Goal: Task Accomplishment & Management: Use online tool/utility

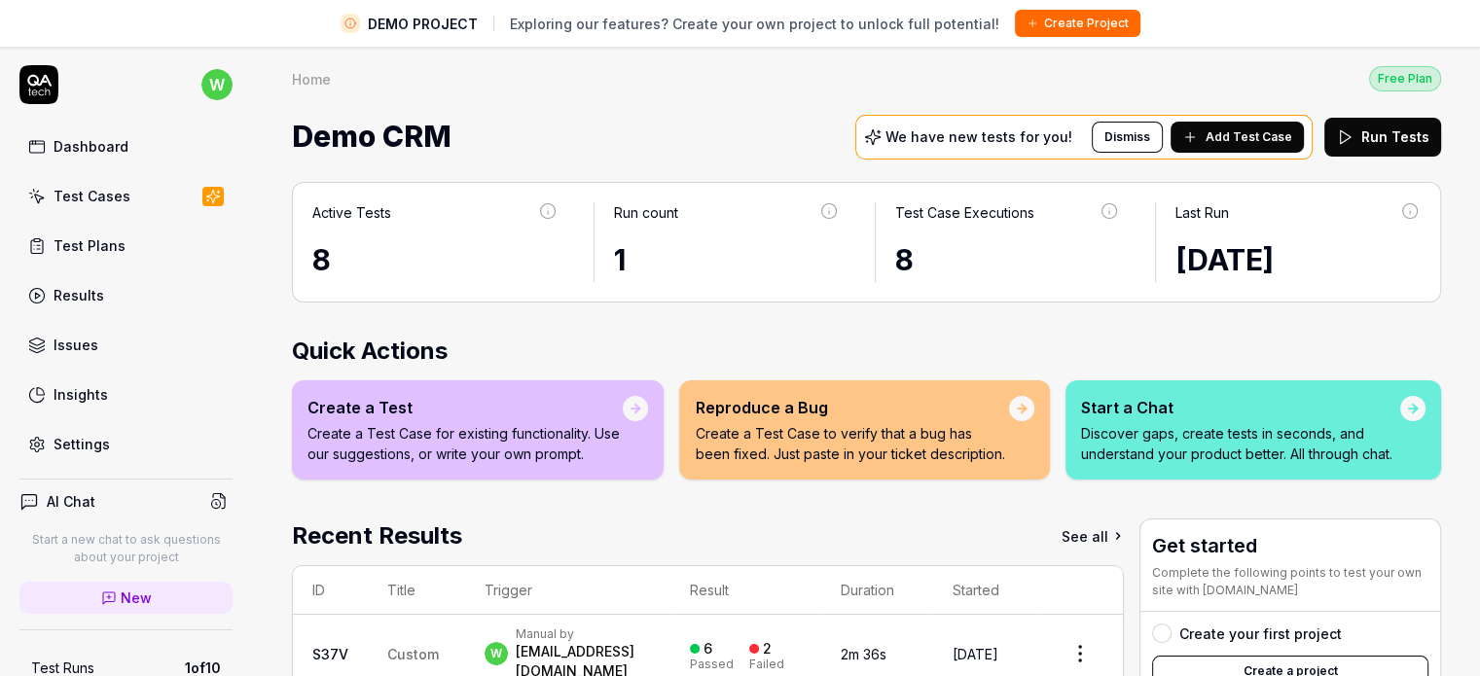
click at [85, 142] on div "Dashboard" at bounding box center [91, 146] width 75 height 20
click at [74, 158] on link "Dashboard" at bounding box center [125, 146] width 213 height 38
click at [102, 359] on link "Issues" at bounding box center [125, 345] width 213 height 38
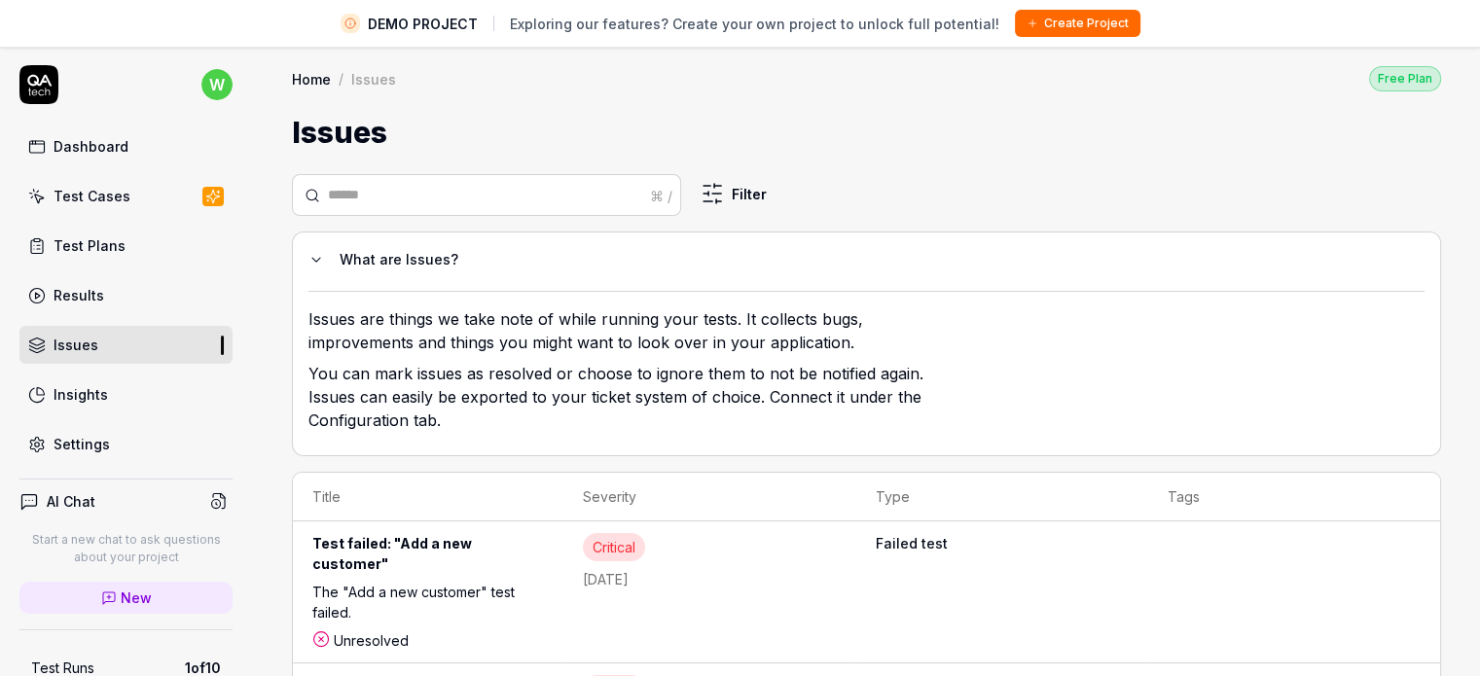
click at [113, 394] on link "Insights" at bounding box center [125, 395] width 213 height 38
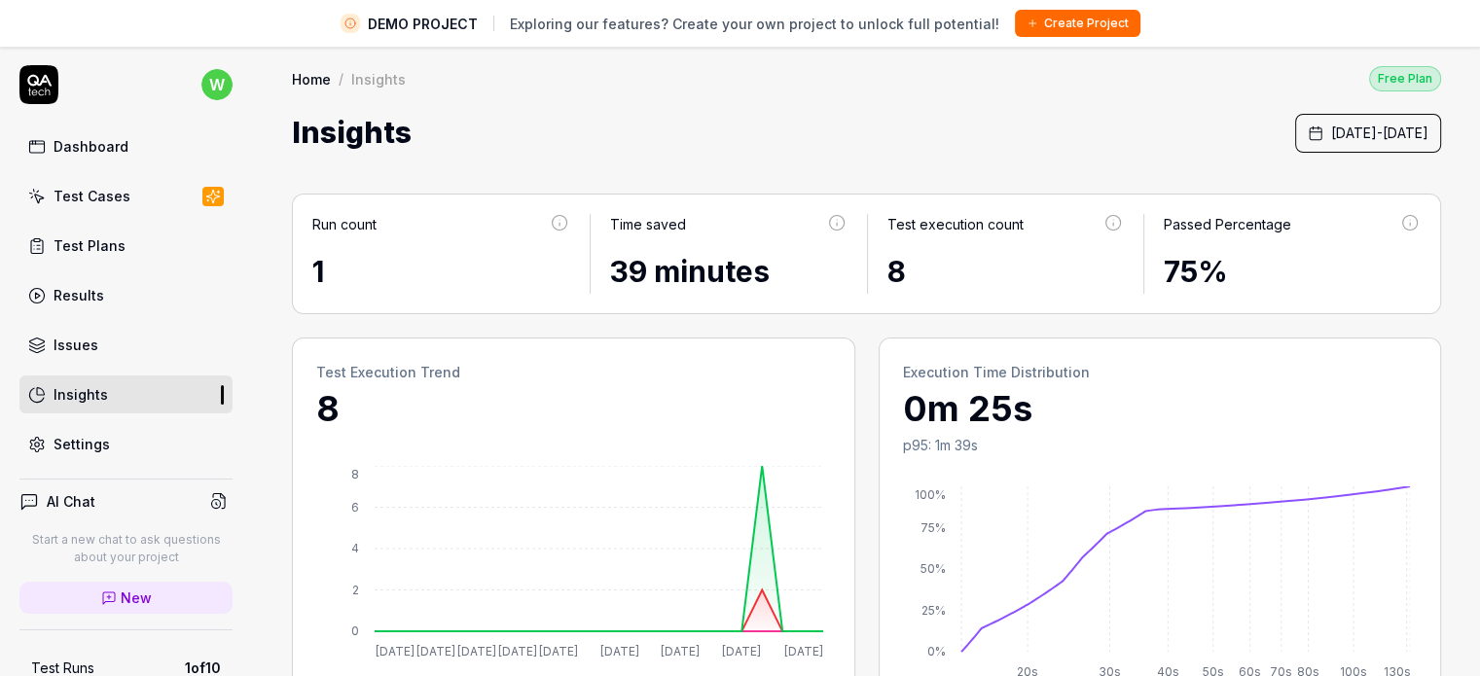
click at [121, 299] on link "Results" at bounding box center [125, 295] width 213 height 38
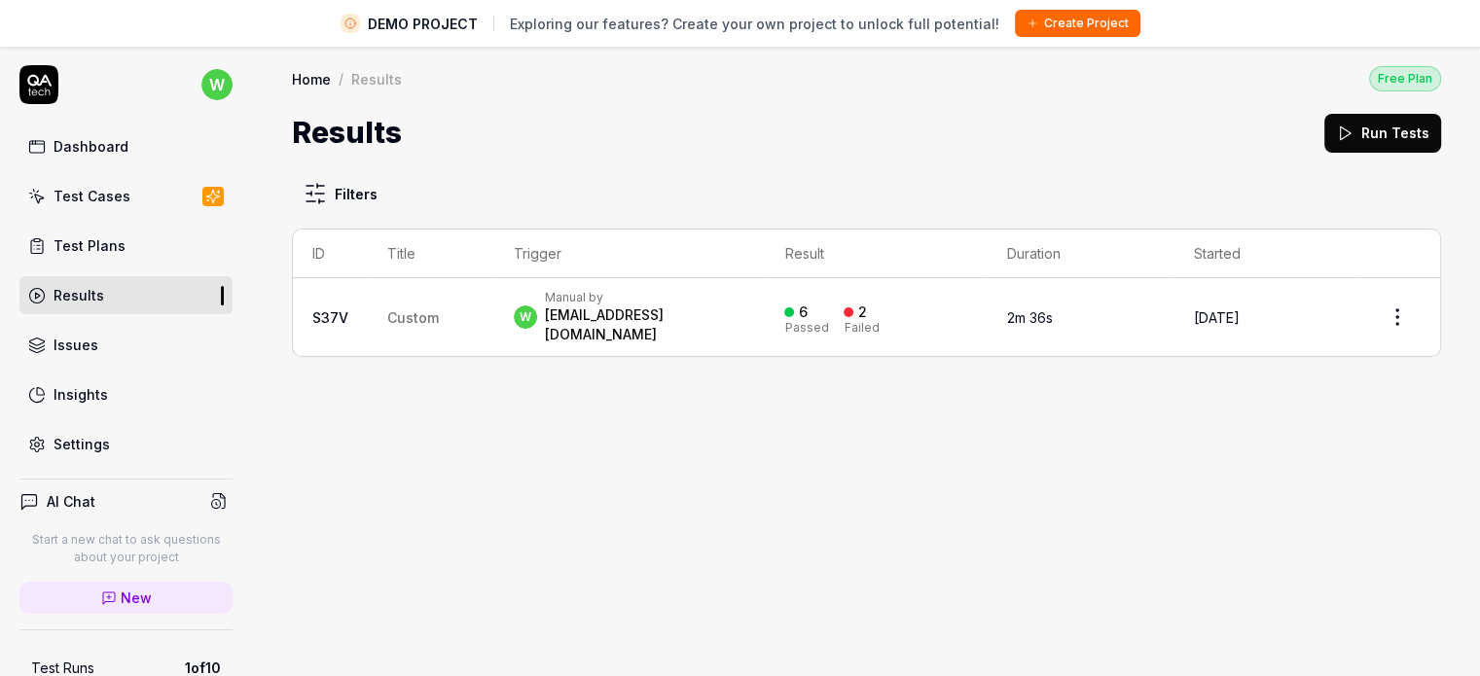
click at [1058, 23] on button "Create Project" at bounding box center [1077, 23] width 125 height 27
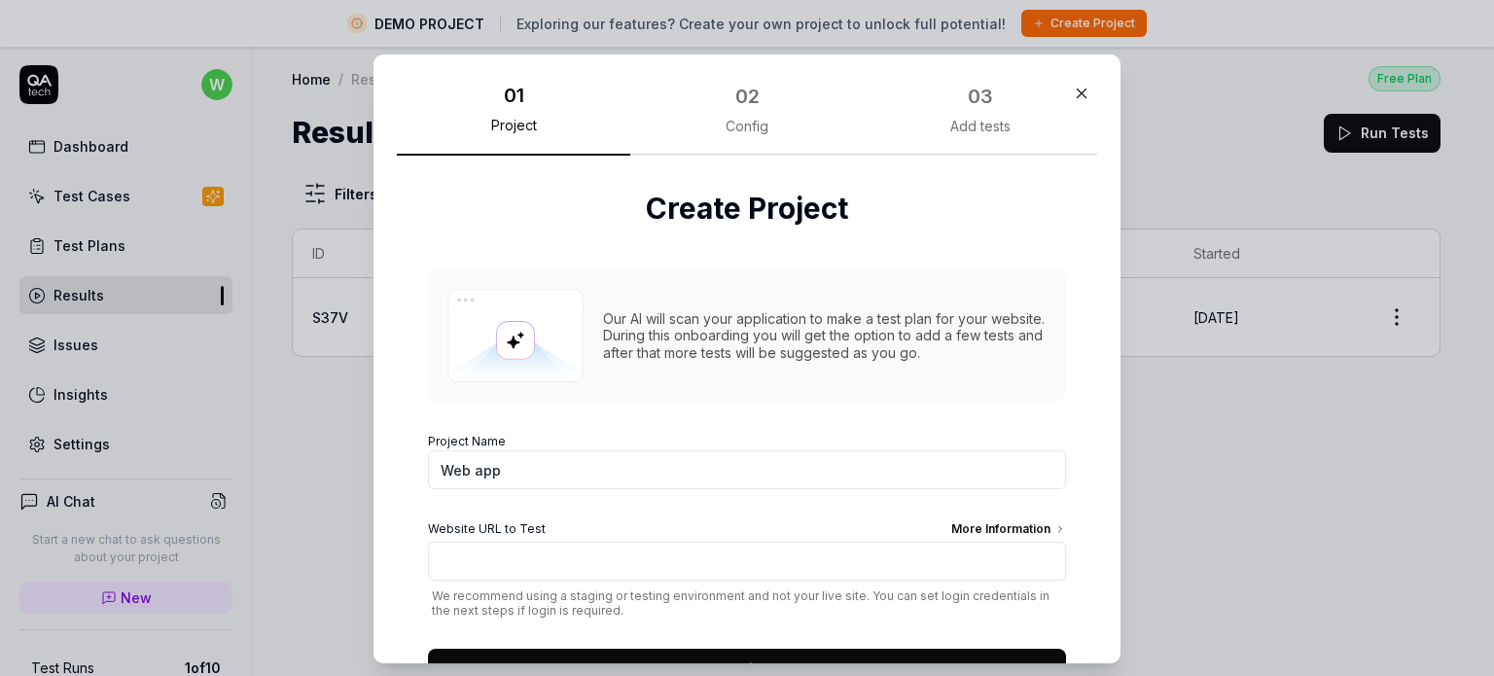
click at [744, 116] on div "02 Config" at bounding box center [746, 117] width 233 height 77
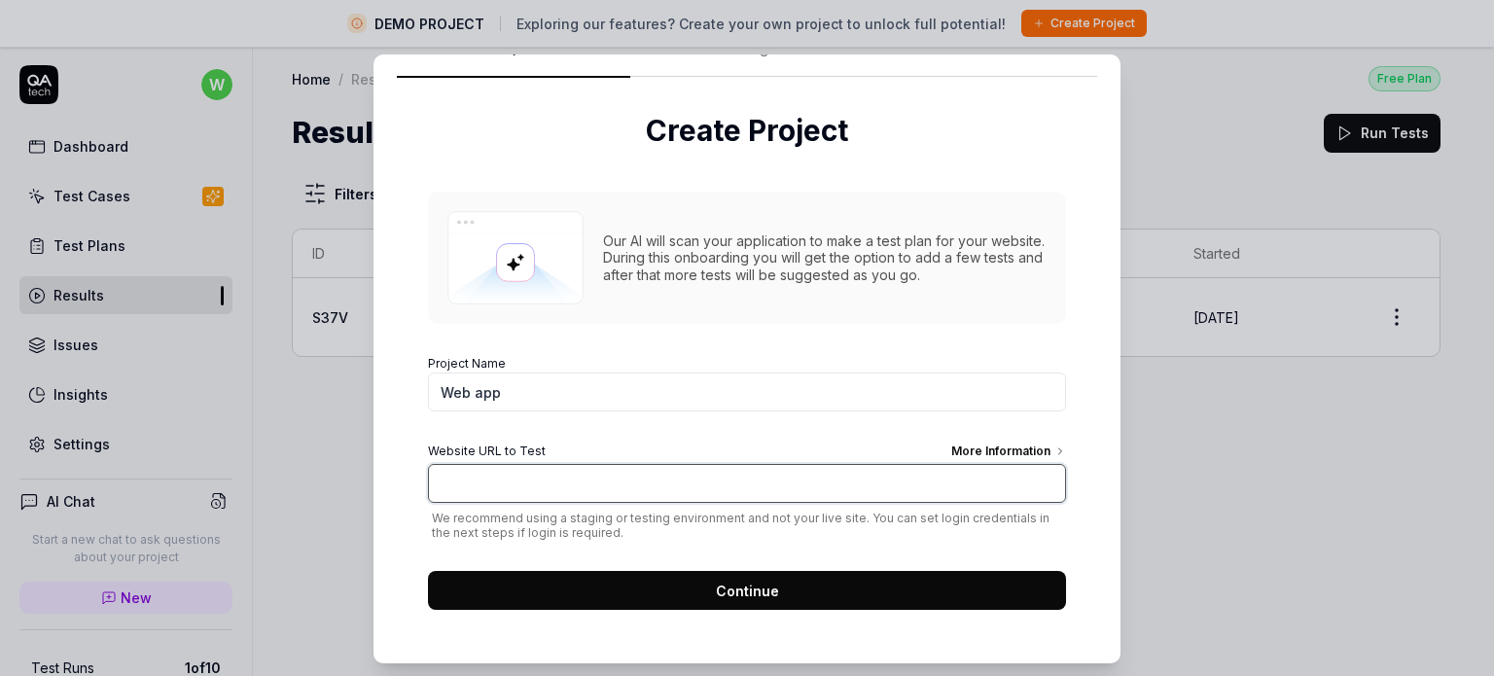
click at [658, 491] on input "Website URL to Test More Information" at bounding box center [747, 483] width 638 height 39
click at [673, 485] on input "Website URL to Test More Information" at bounding box center [747, 483] width 638 height 39
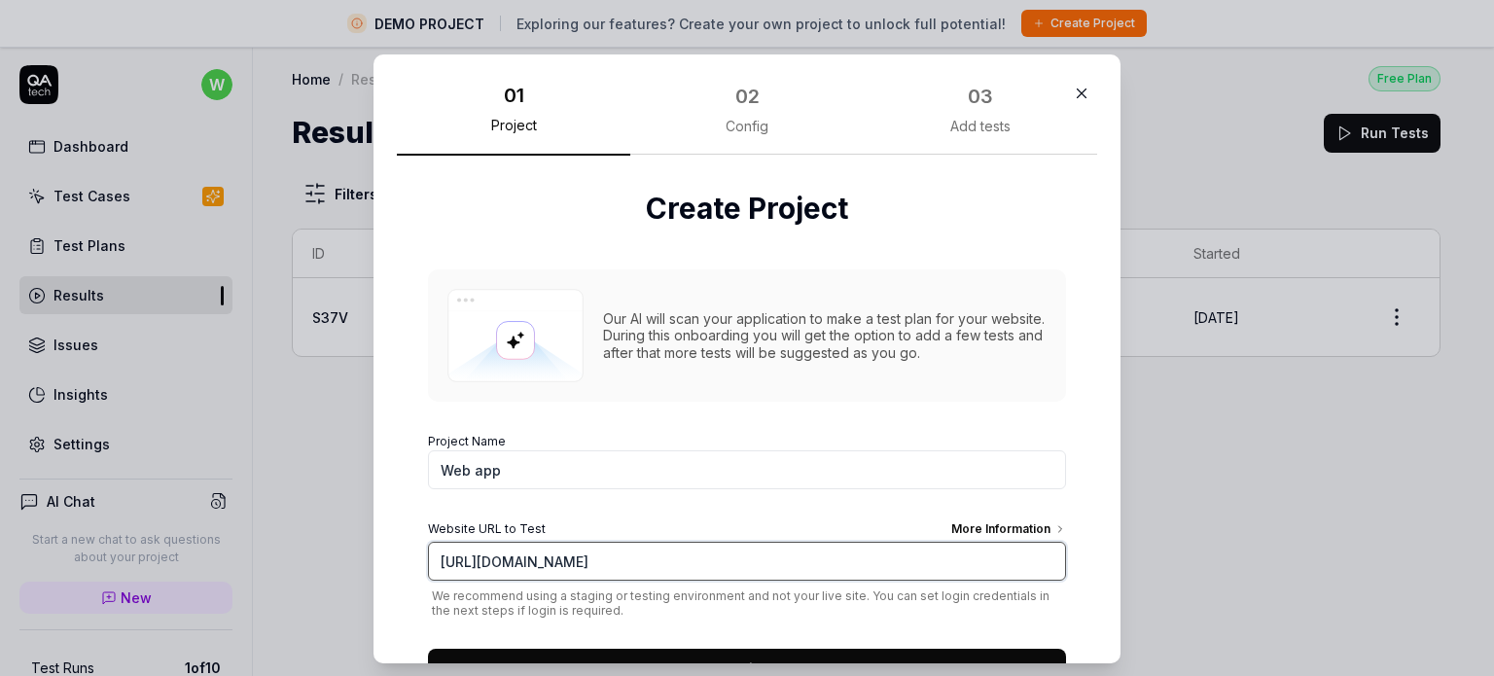
type input "[URL][DOMAIN_NAME]"
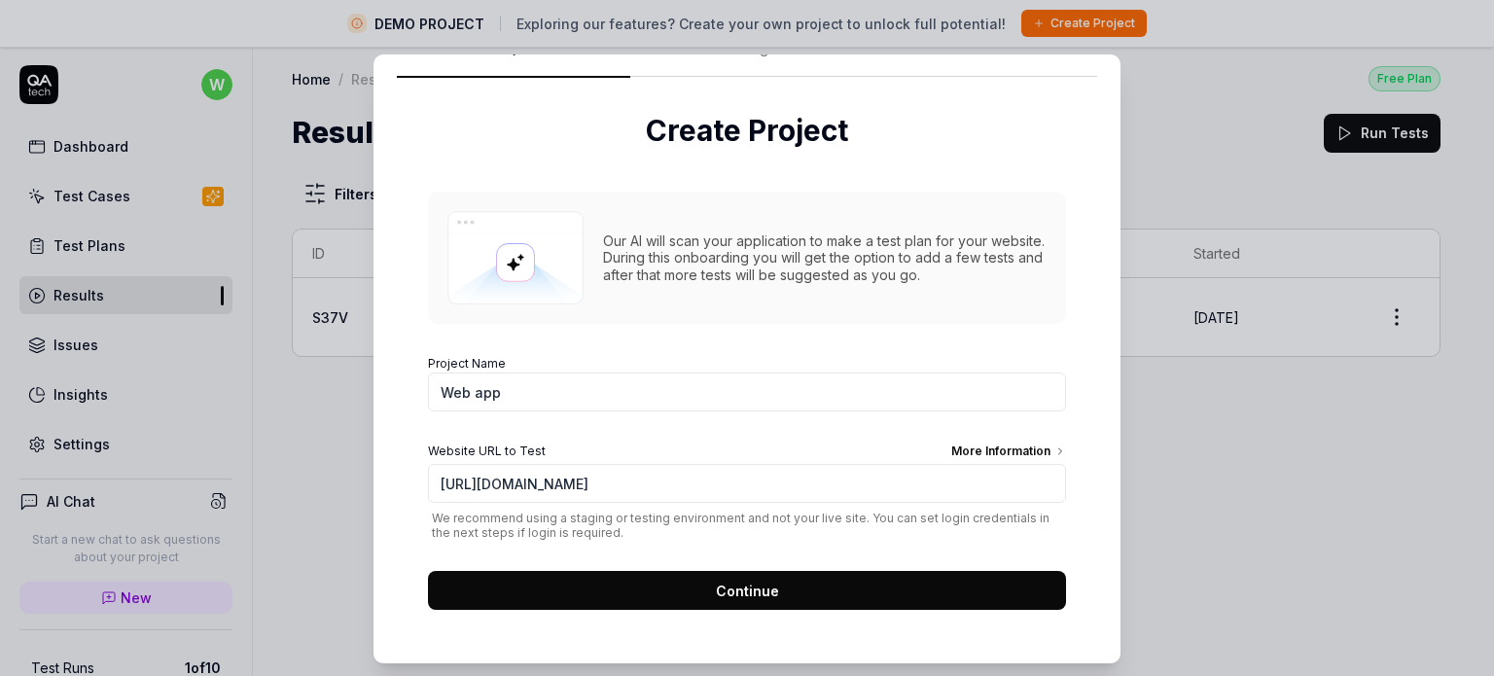
click at [803, 588] on button "Continue" at bounding box center [747, 590] width 638 height 39
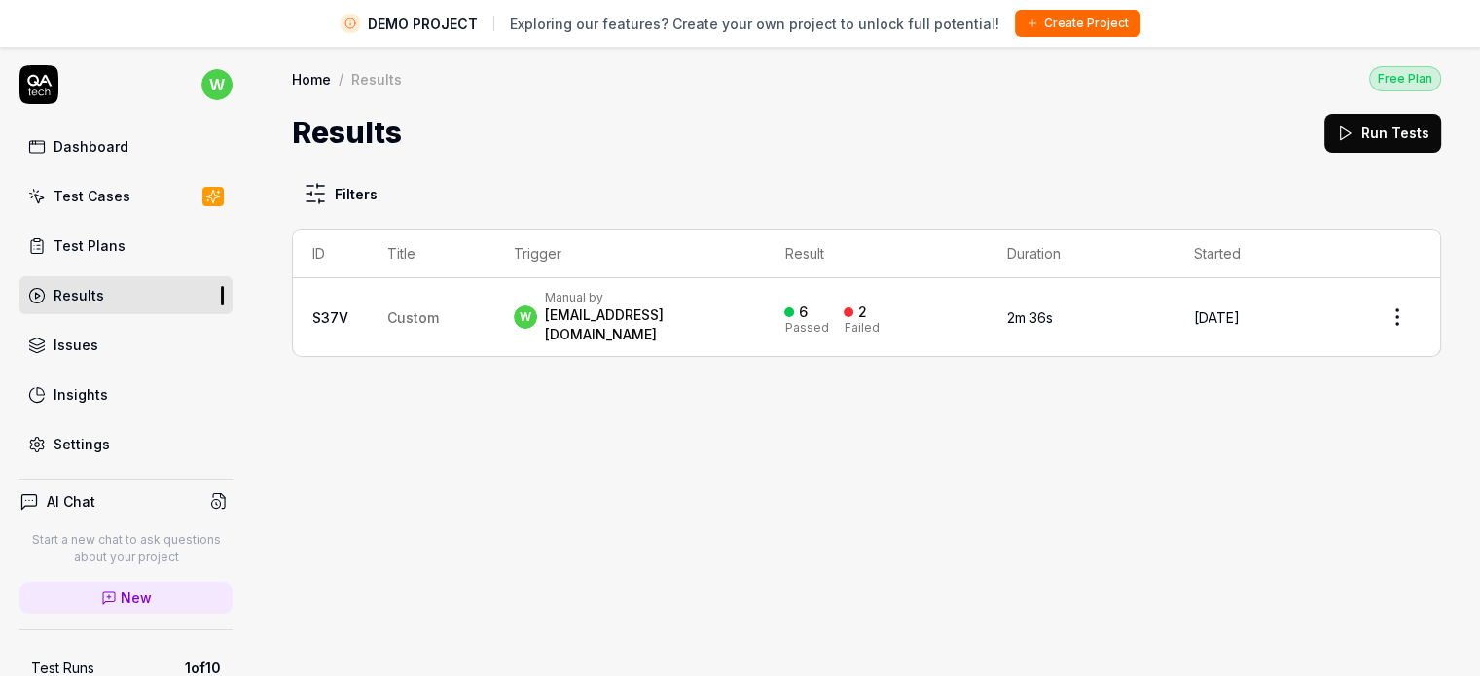
click at [1076, 23] on button "Create Project" at bounding box center [1077, 23] width 125 height 27
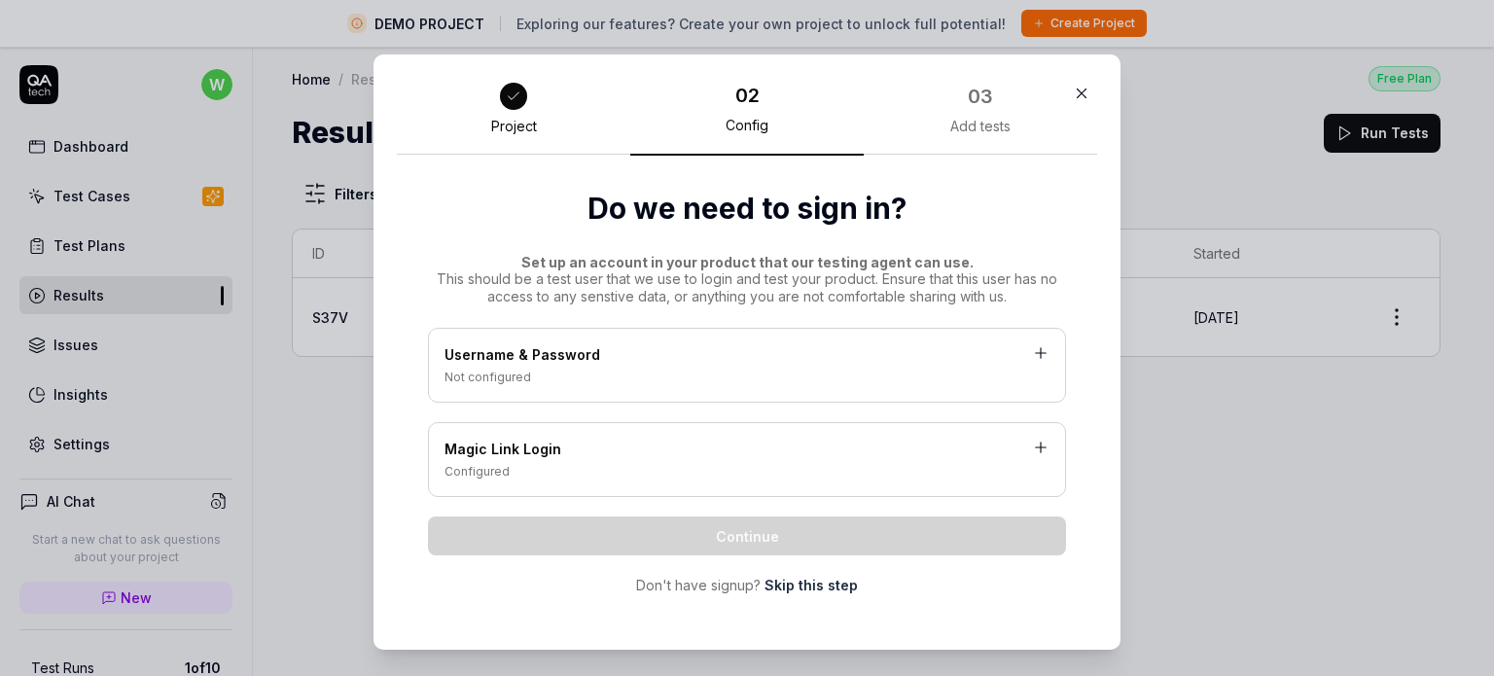
click at [775, 431] on div "Magic Link Login Configured" at bounding box center [747, 459] width 638 height 75
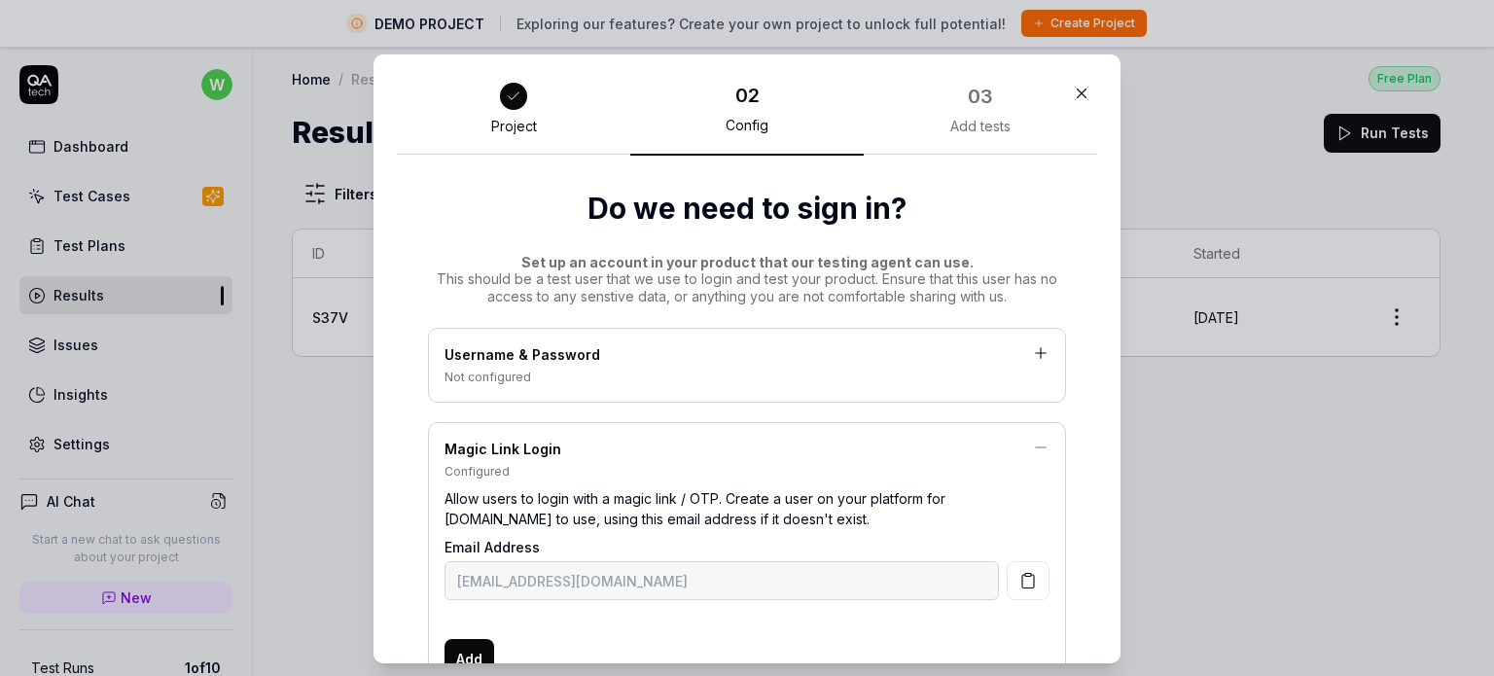
scroll to position [183, 0]
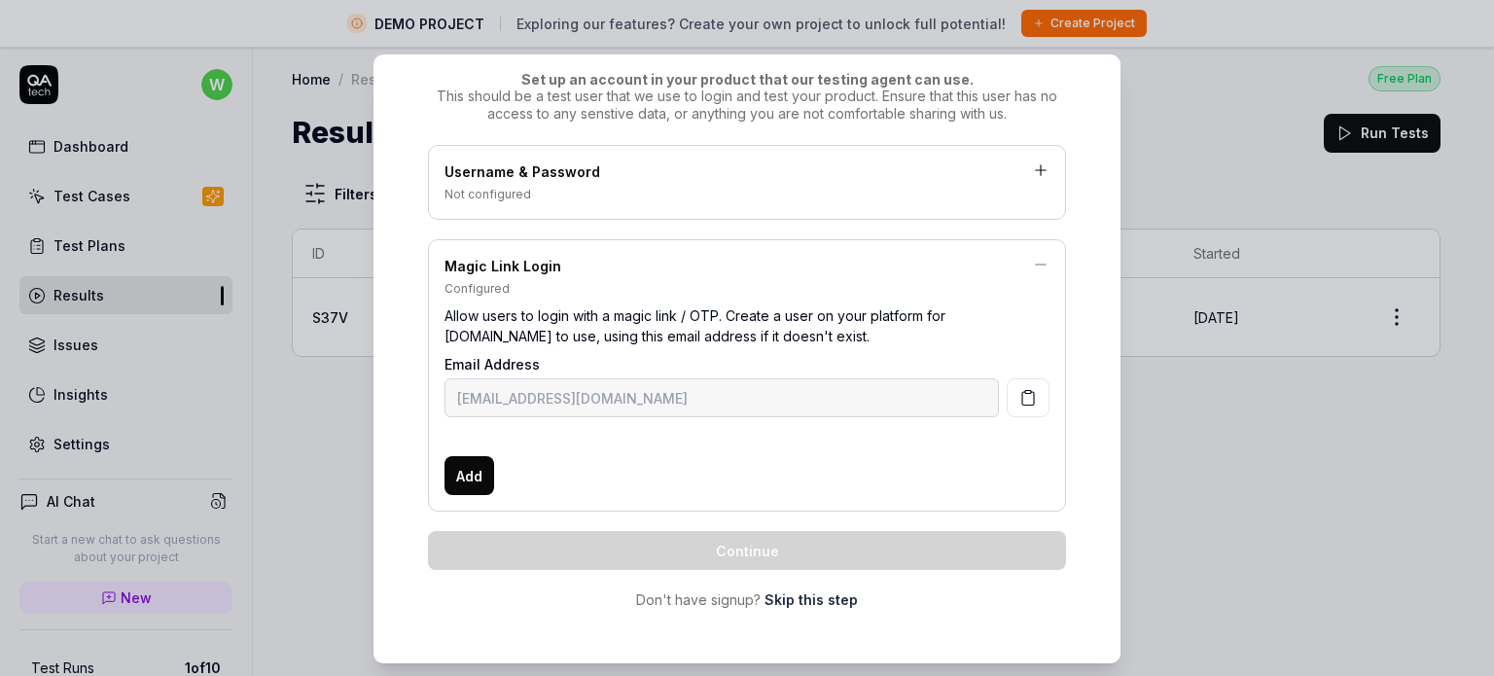
click at [800, 598] on link "Skip this step" at bounding box center [811, 600] width 93 height 20
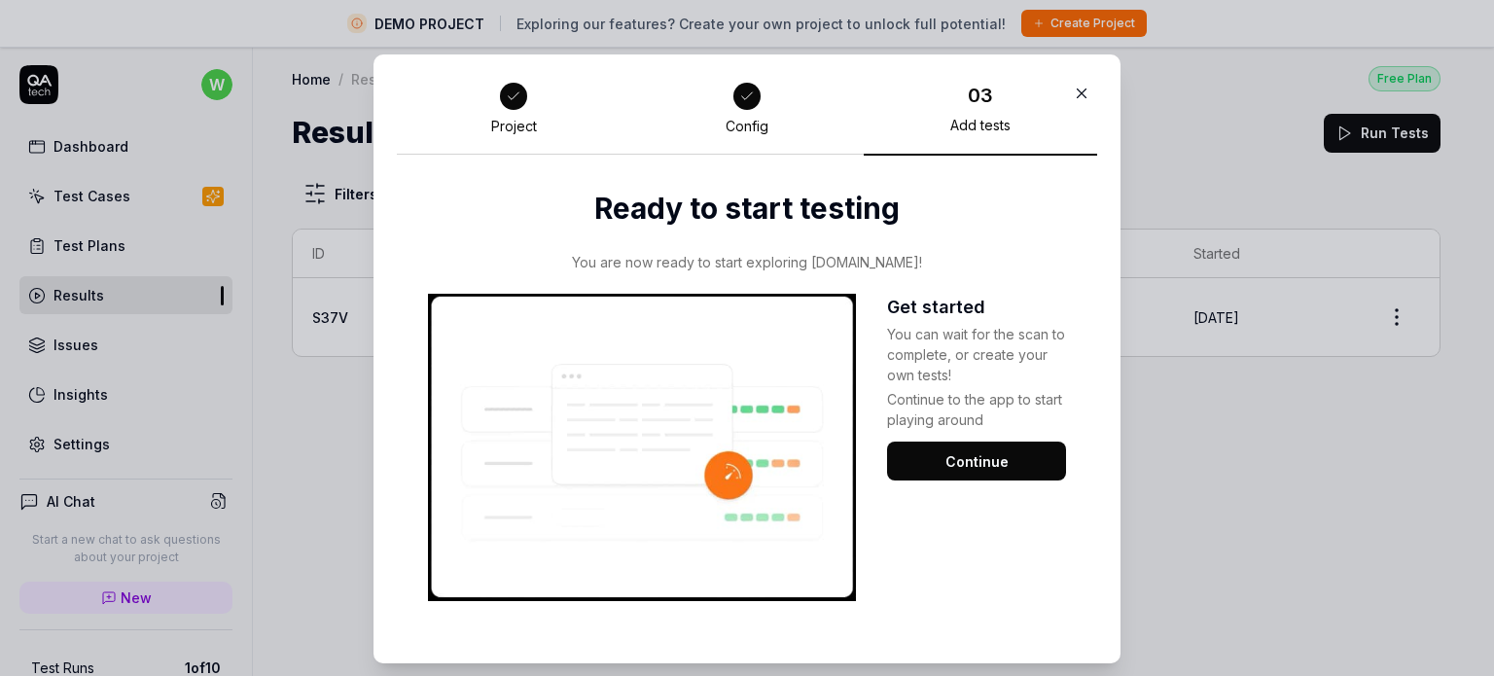
click at [496, 108] on div at bounding box center [513, 96] width 35 height 35
click at [753, 133] on div "Config" at bounding box center [747, 127] width 43 height 18
click at [942, 466] on button "Continue" at bounding box center [976, 461] width 179 height 39
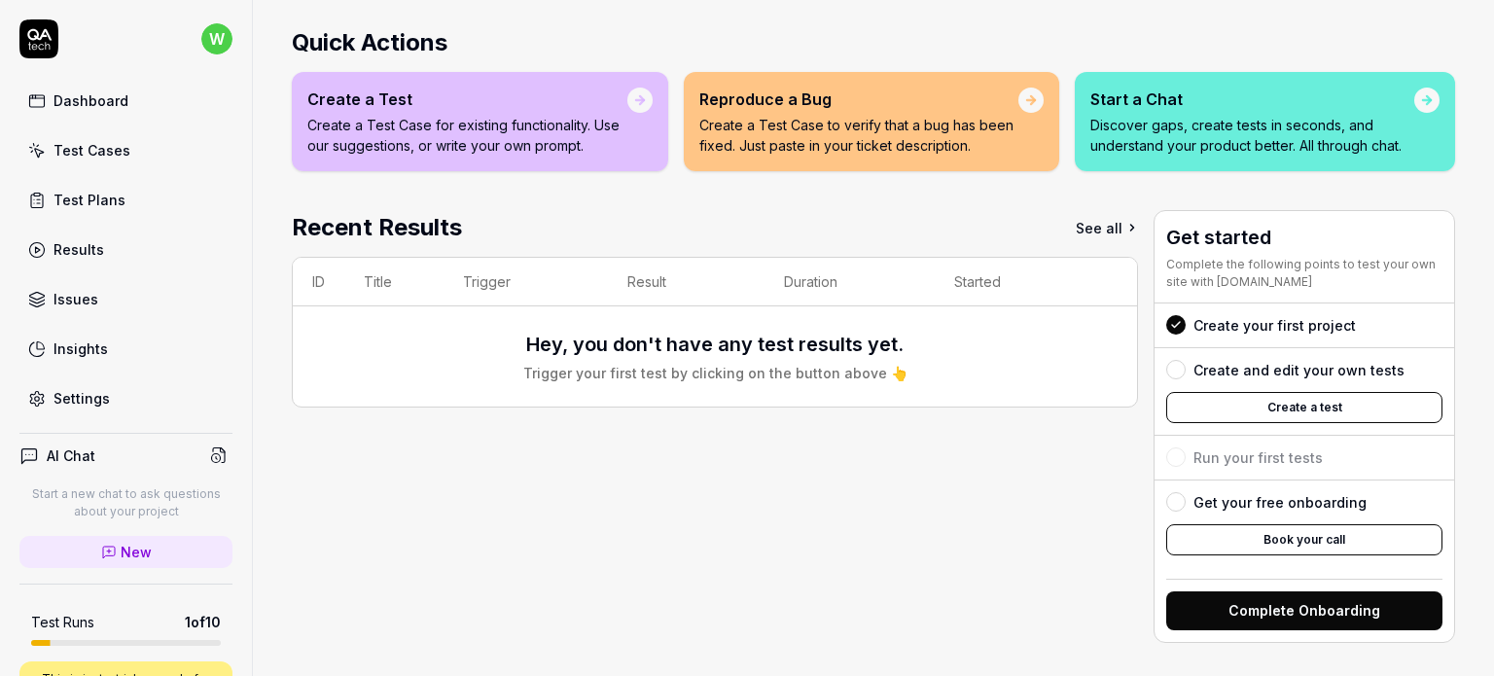
scroll to position [266, 0]
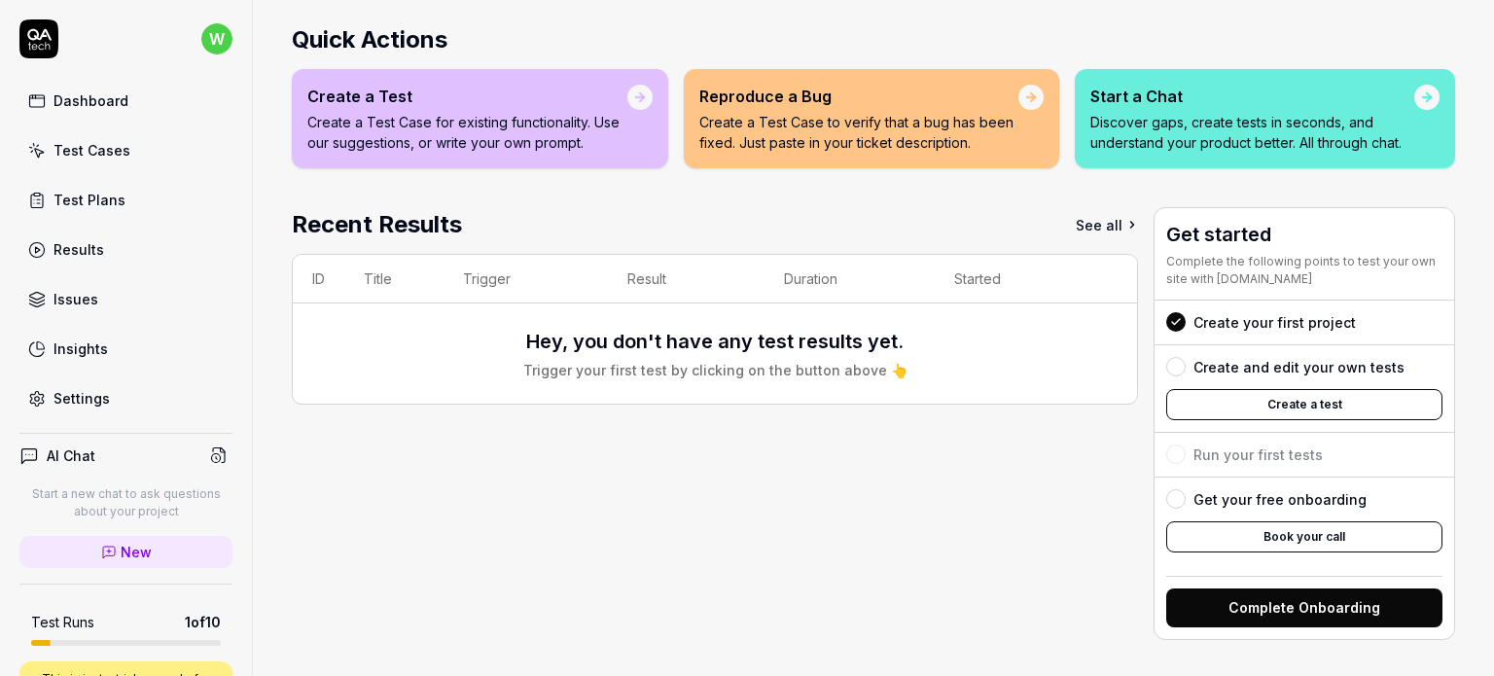
click at [1315, 404] on button "Create a test" at bounding box center [1304, 404] width 276 height 31
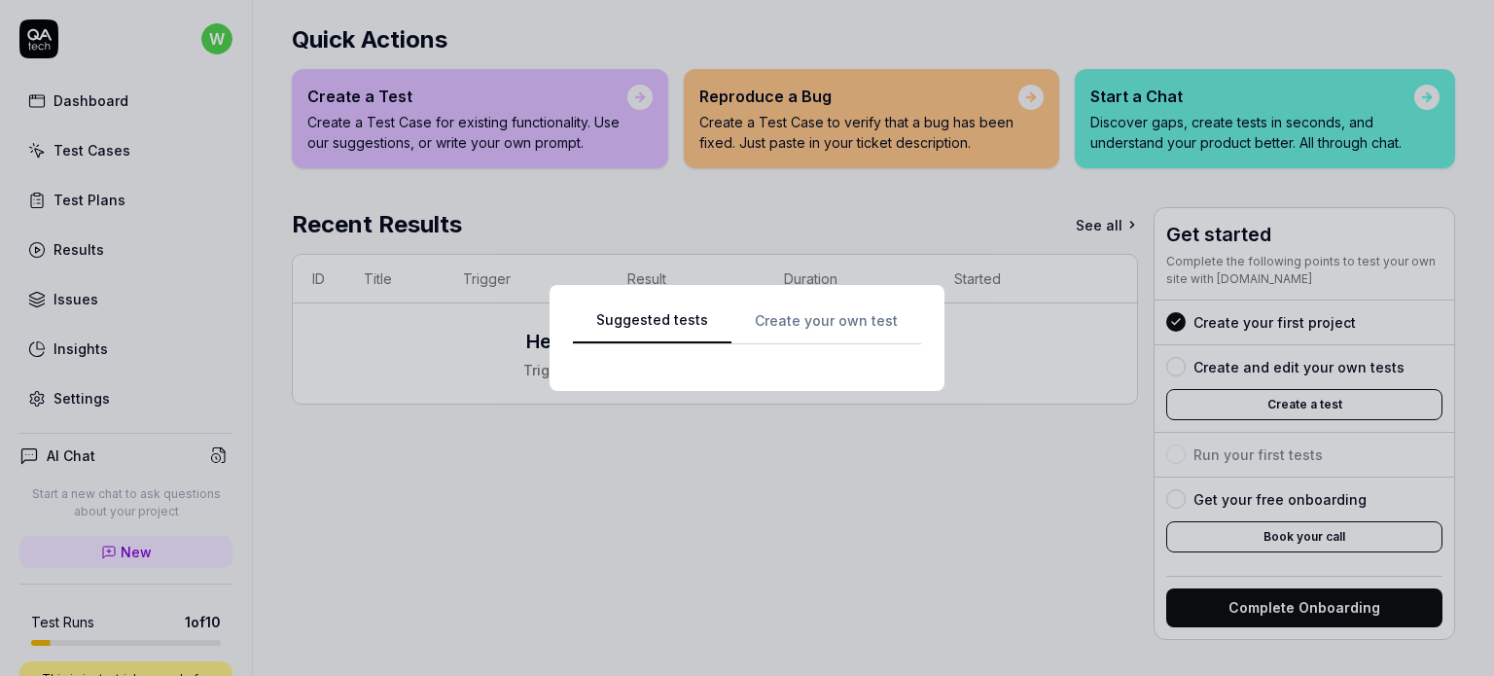
scroll to position [0, 0]
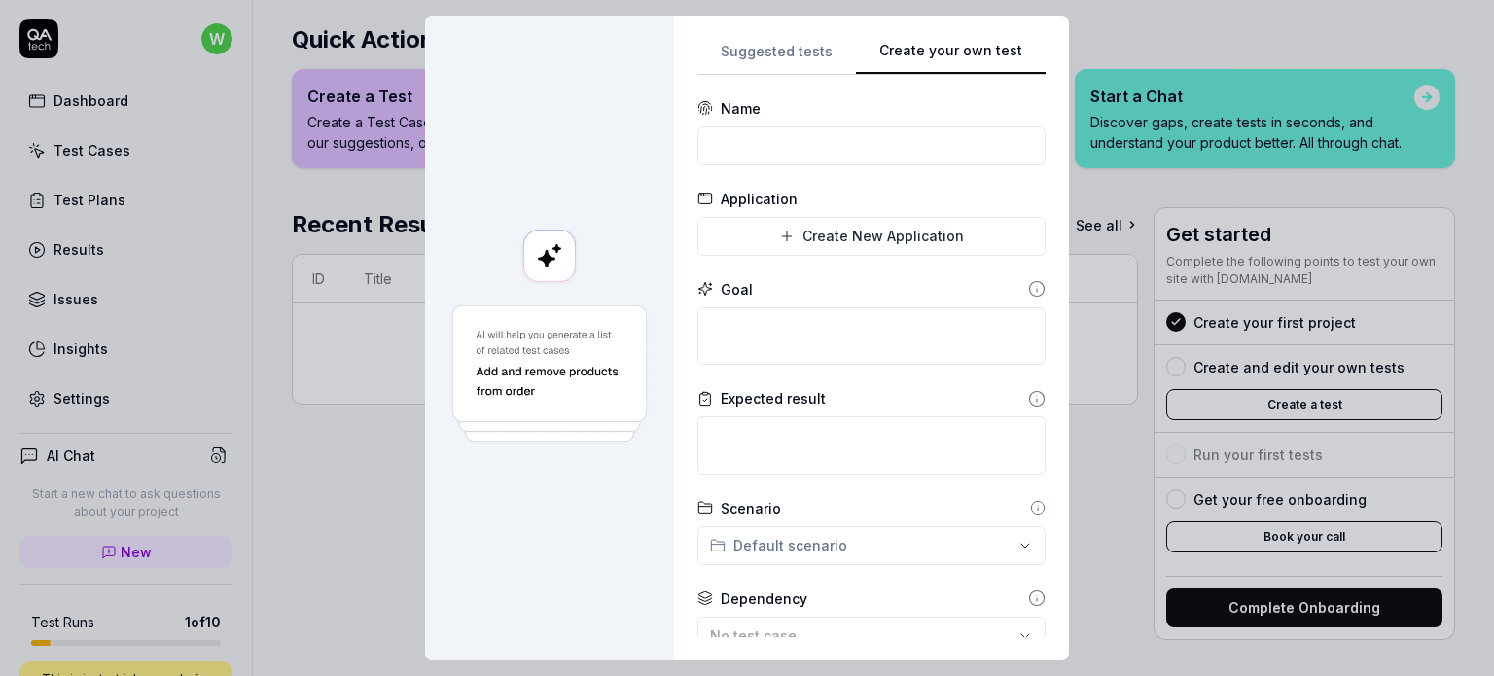
click at [1008, 127] on div "**********" at bounding box center [872, 338] width 348 height 598
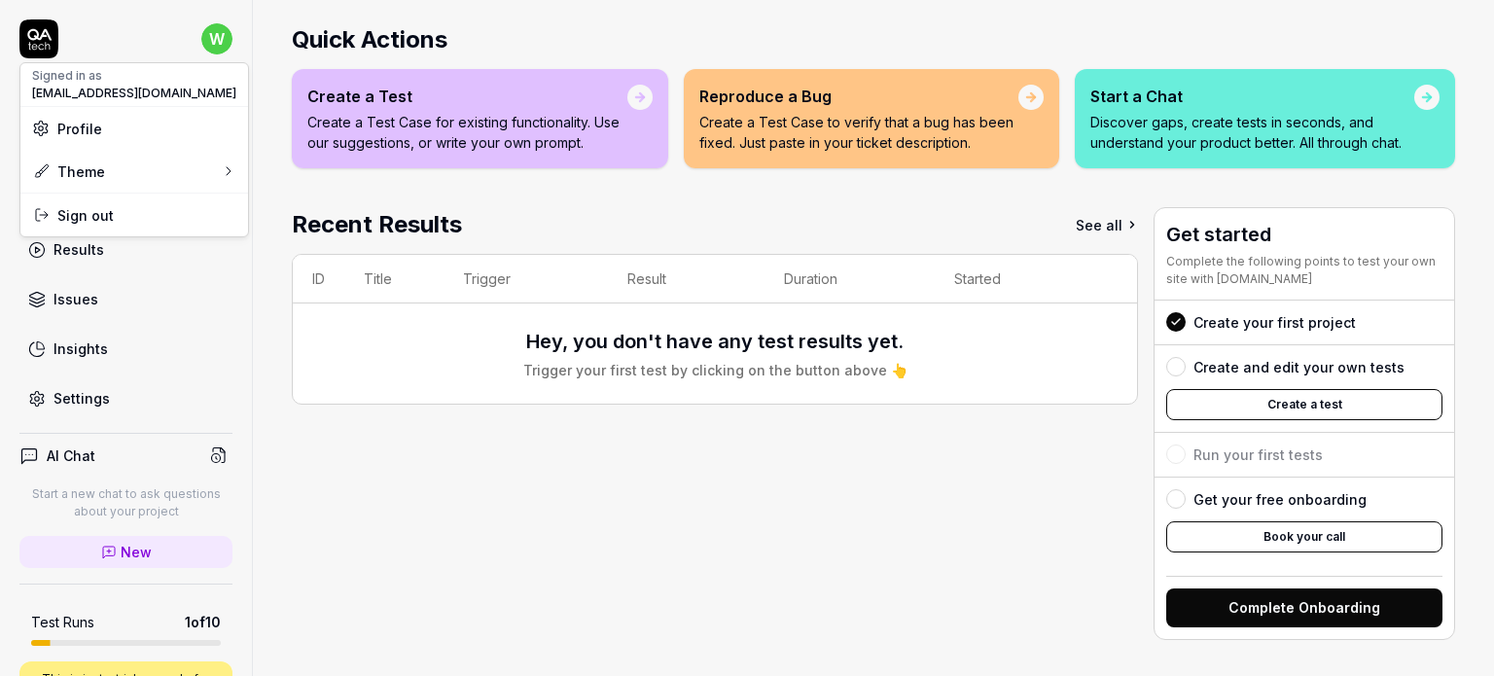
click at [197, 44] on html "w Dashboard Test Cases Test Plans Results Issues Insights Settings AI Chat Star…" at bounding box center [747, 338] width 1494 height 676
click at [90, 121] on span "Profile" at bounding box center [79, 129] width 45 height 20
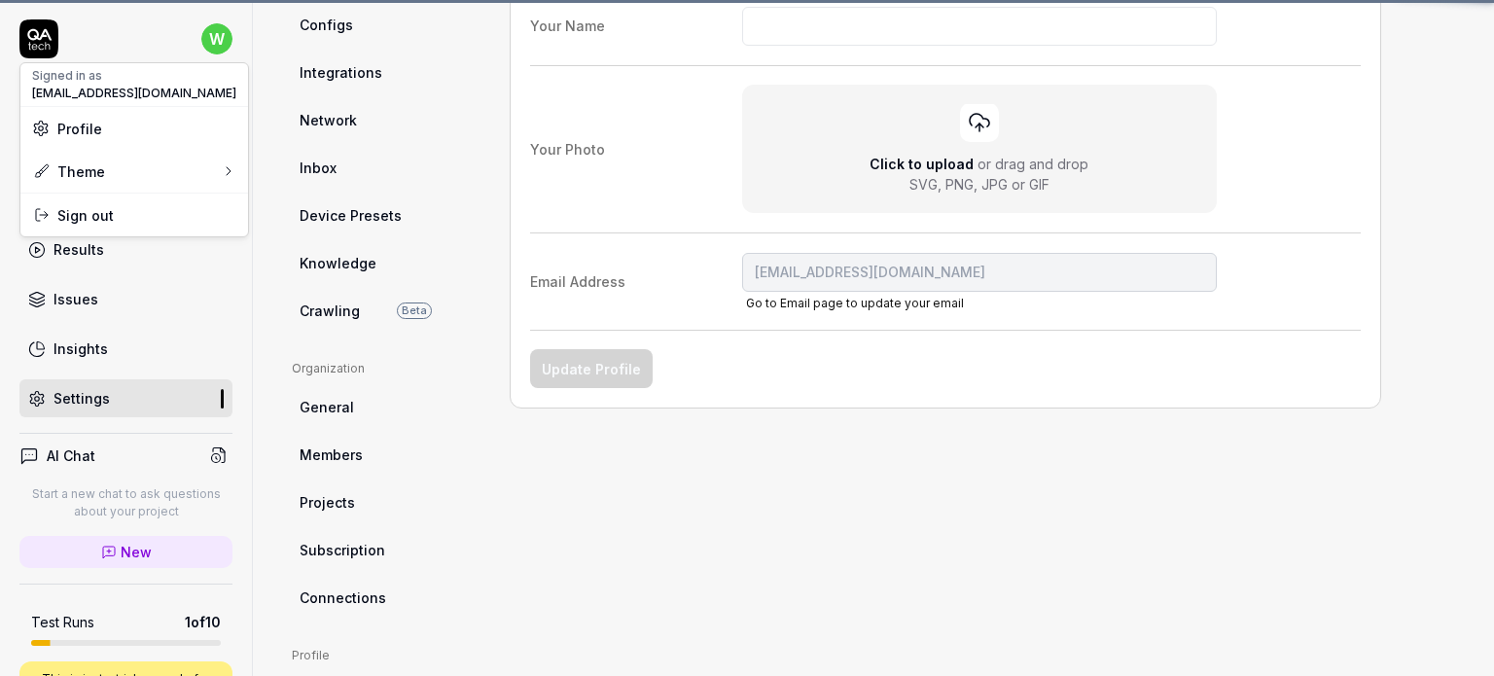
scroll to position [148, 0]
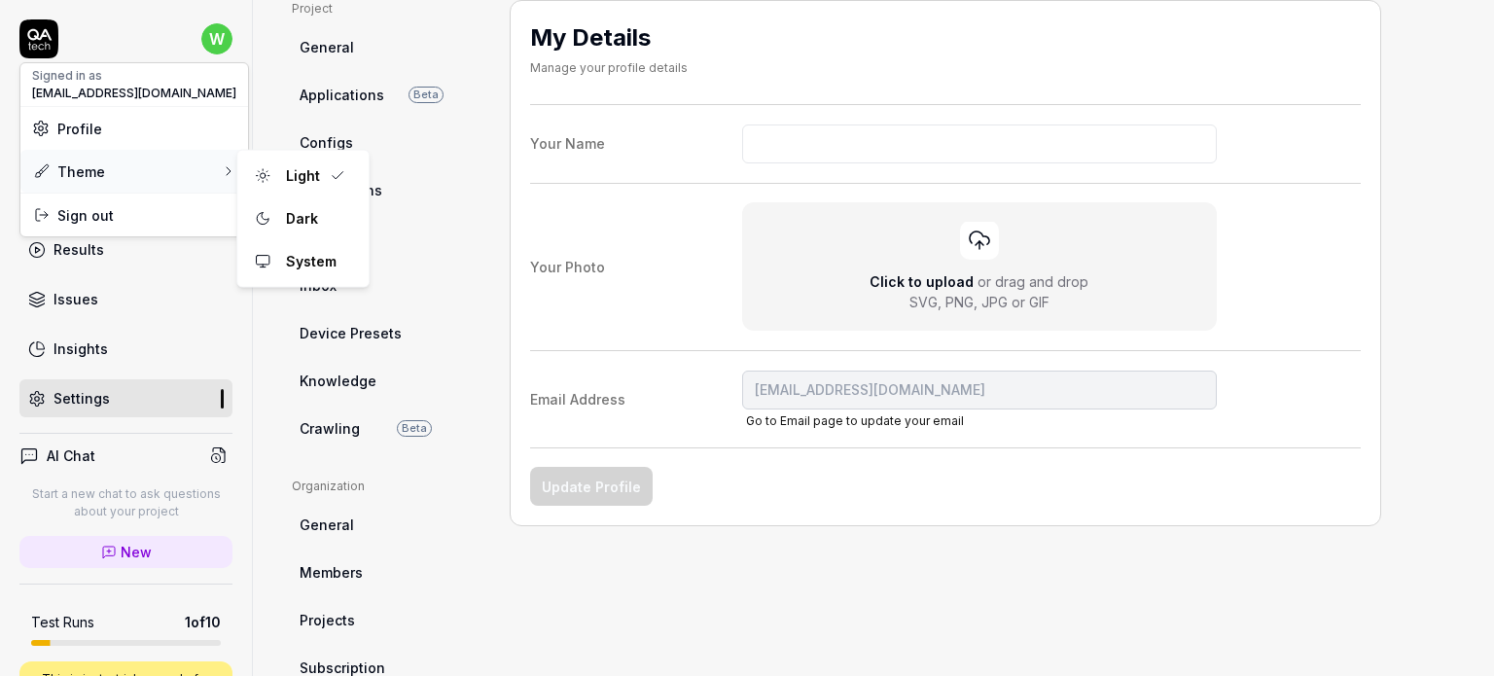
click at [171, 166] on div "Theme" at bounding box center [134, 171] width 228 height 43
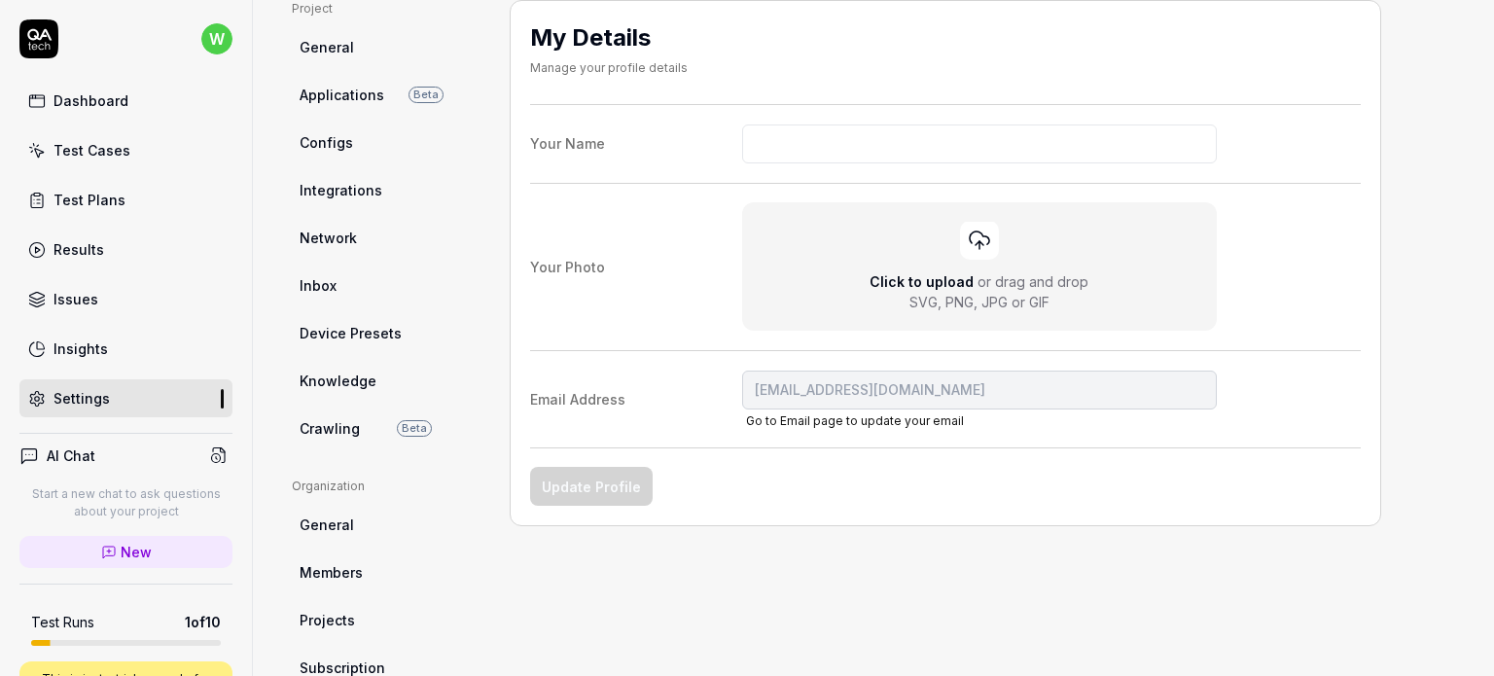
click at [439, 268] on html "w Dashboard Test Cases Test Plans Results Issues Insights Settings AI Chat Star…" at bounding box center [747, 338] width 1494 height 676
click at [110, 151] on div "Test Cases" at bounding box center [92, 150] width 77 height 20
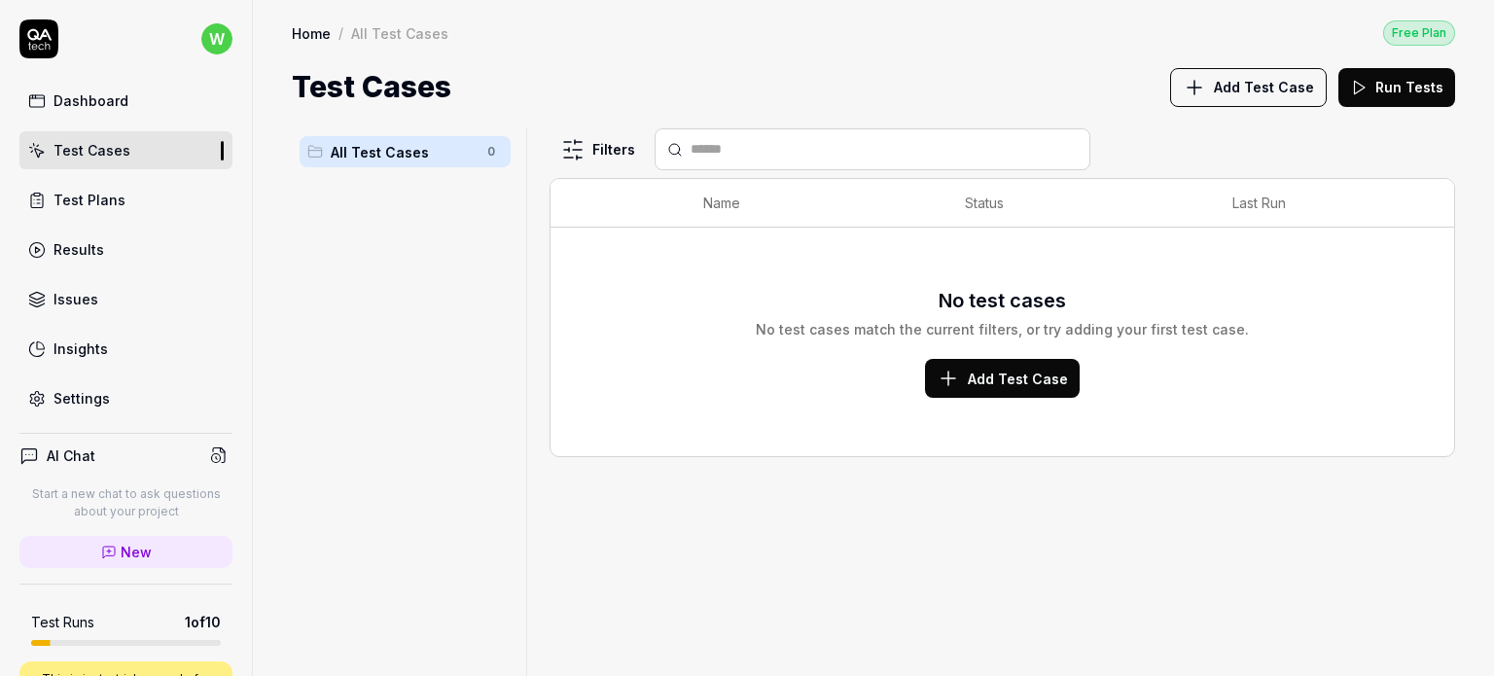
click at [75, 194] on div "Test Plans" at bounding box center [90, 200] width 72 height 20
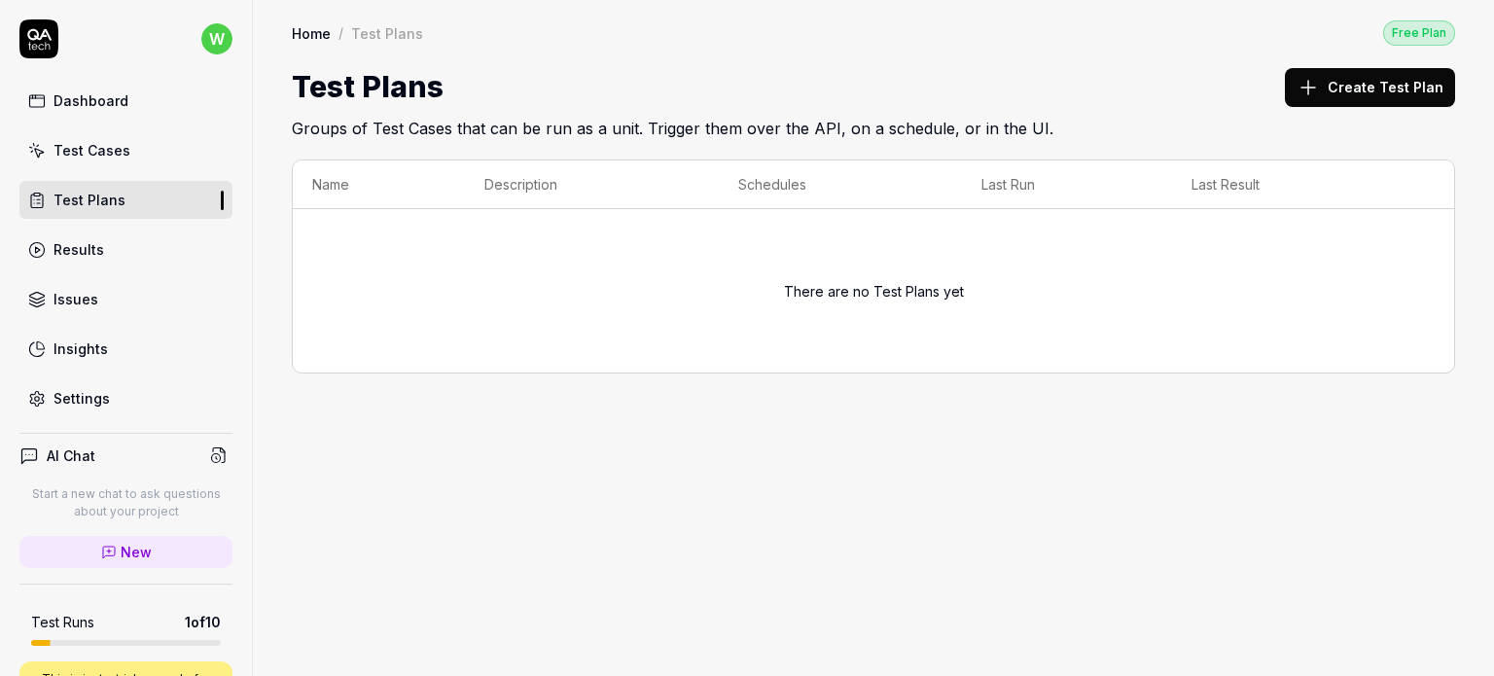
click at [1361, 87] on button "Create Test Plan" at bounding box center [1370, 87] width 170 height 39
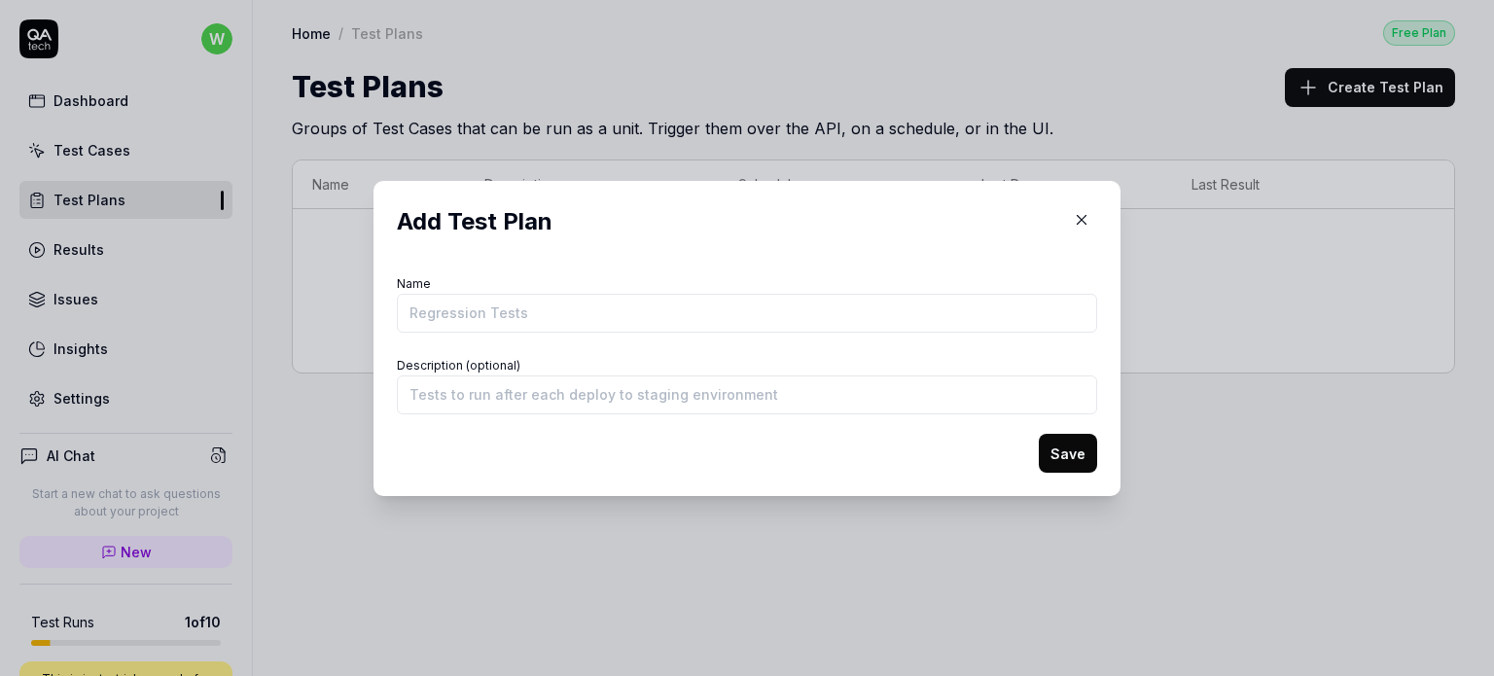
click at [1074, 229] on button "button" at bounding box center [1081, 219] width 31 height 31
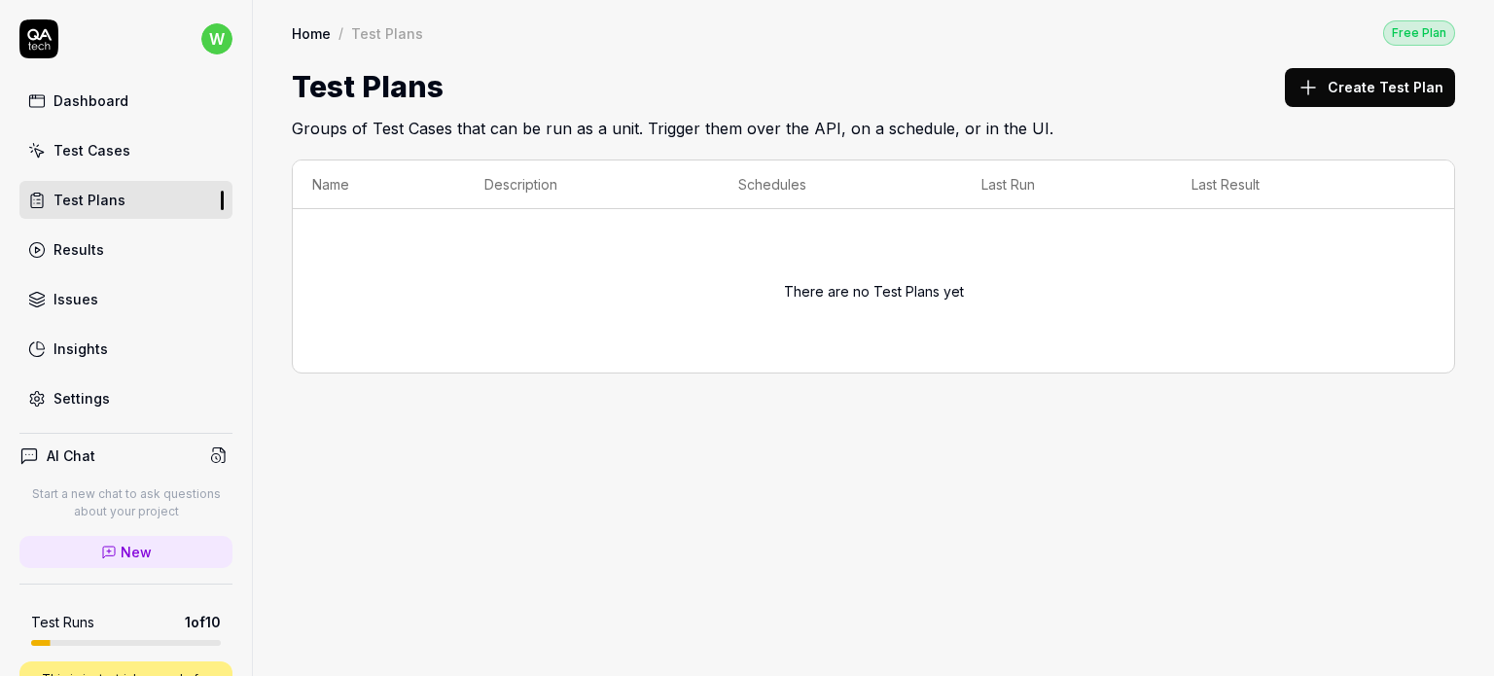
click at [58, 249] on div "Results" at bounding box center [79, 249] width 51 height 20
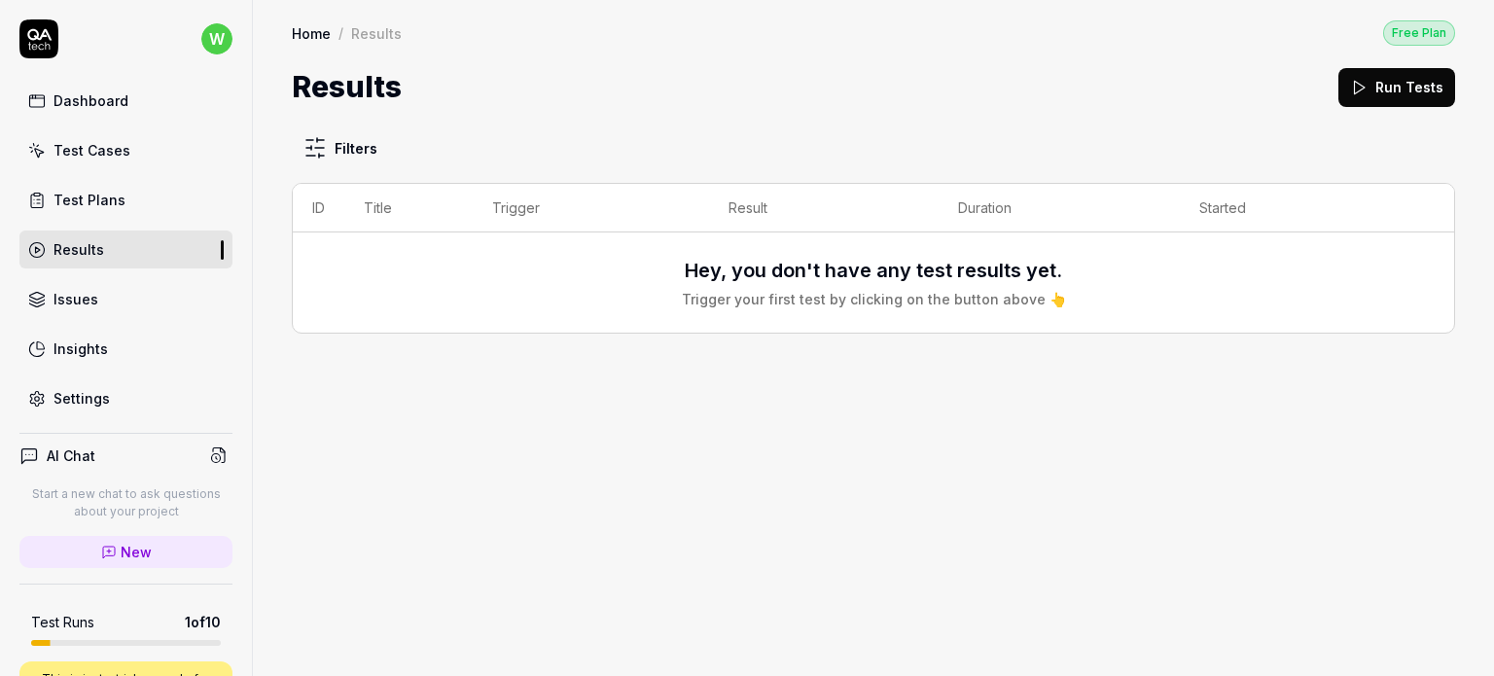
click at [102, 112] on link "Dashboard" at bounding box center [125, 101] width 213 height 38
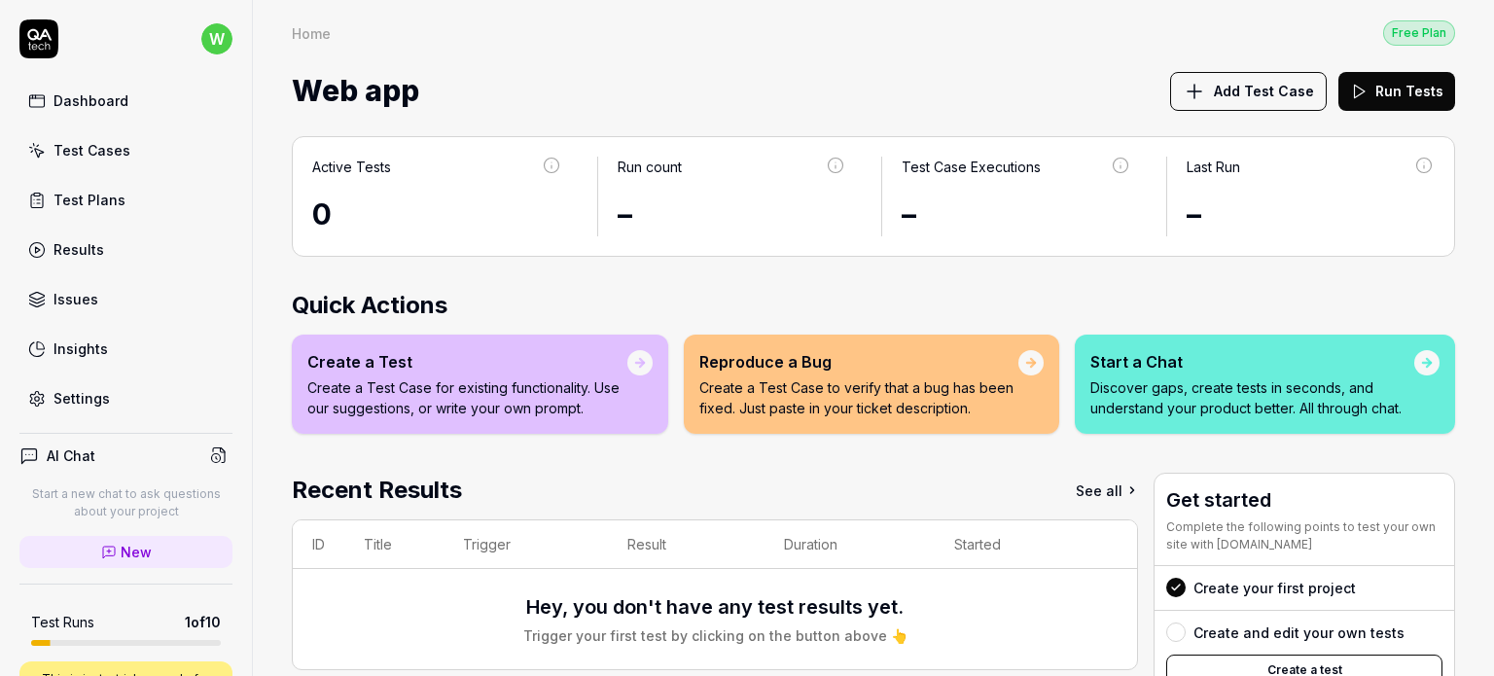
click at [93, 89] on link "Dashboard" at bounding box center [125, 101] width 213 height 38
click at [1257, 83] on span "Add Test Case" at bounding box center [1264, 91] width 100 height 20
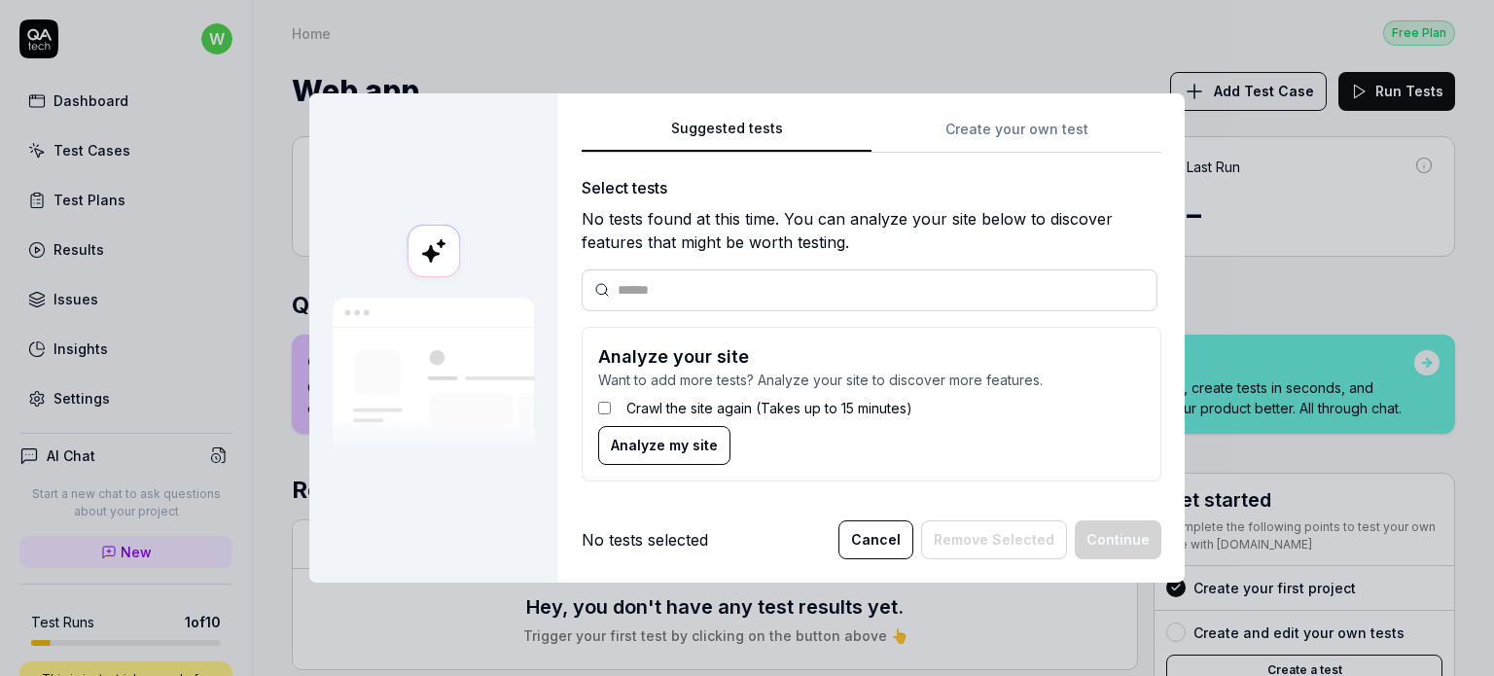
click at [878, 539] on button "Cancel" at bounding box center [876, 539] width 75 height 39
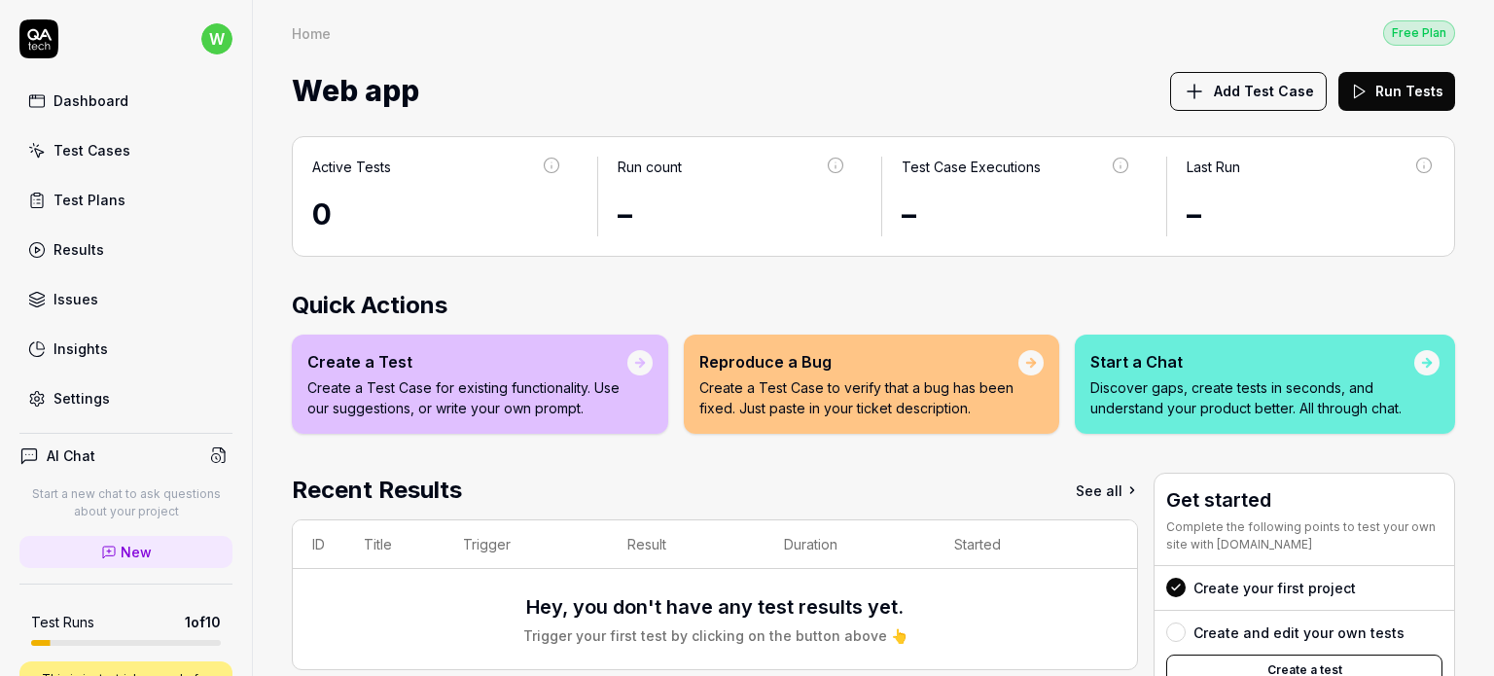
scroll to position [307, 0]
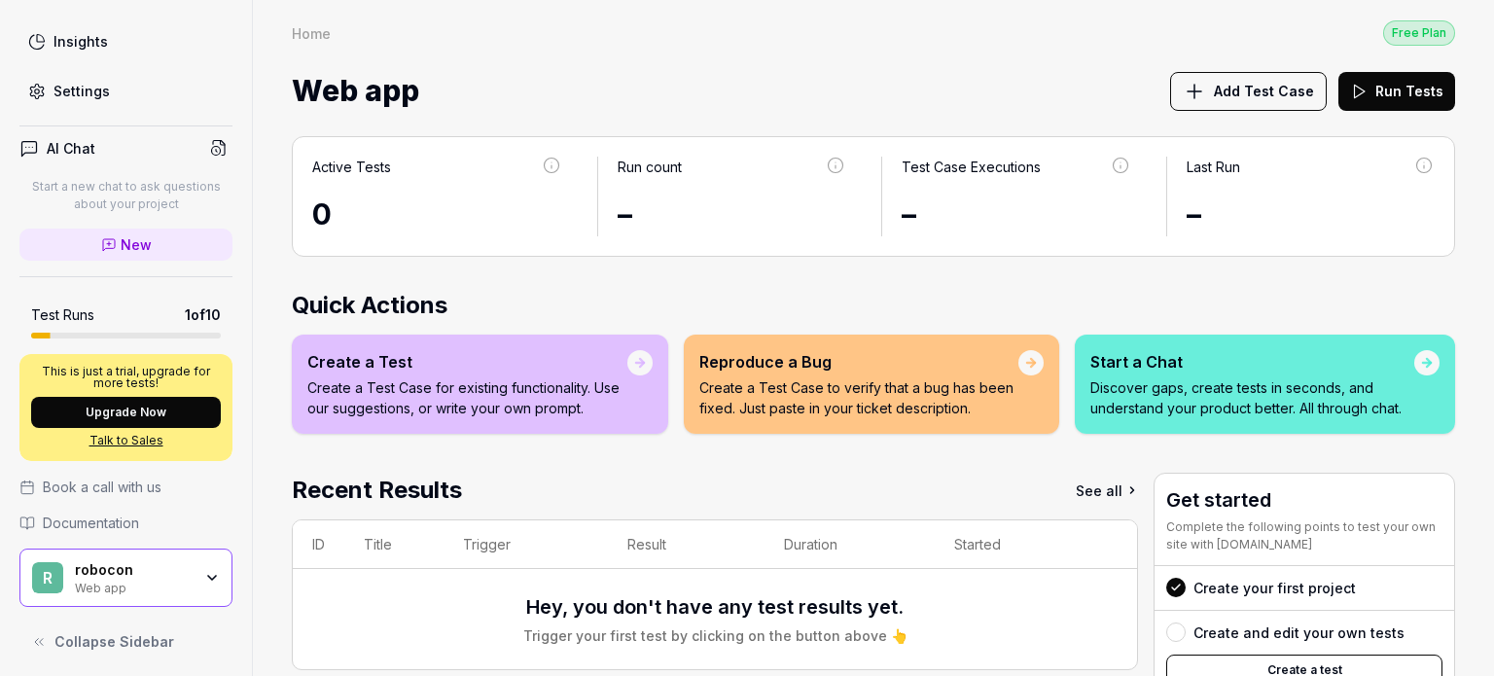
click at [197, 583] on div "r robocon Web app" at bounding box center [125, 578] width 213 height 58
click at [603, 89] on div "Web app Add Test Case Run Tests" at bounding box center [874, 91] width 1164 height 52
click at [1261, 82] on span "Add Test Case" at bounding box center [1264, 91] width 100 height 20
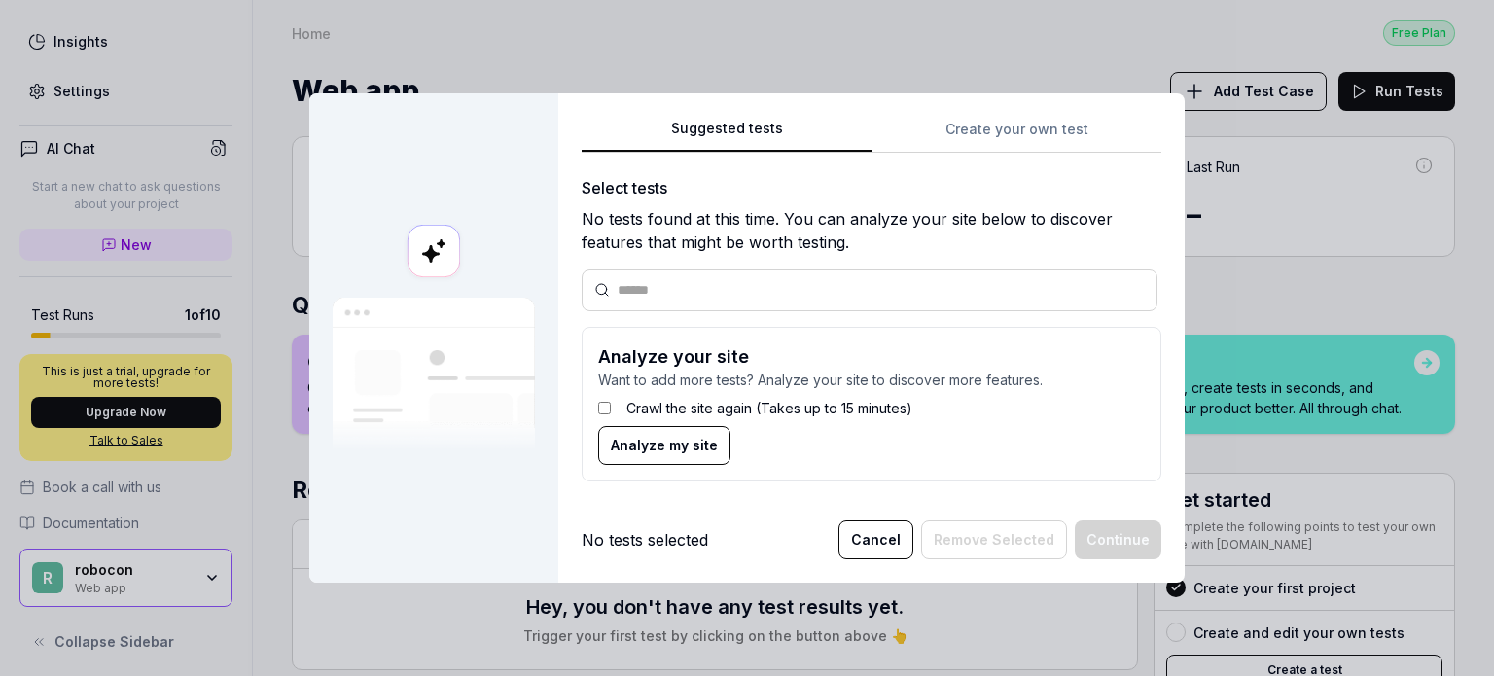
click at [872, 549] on button "Cancel" at bounding box center [876, 539] width 75 height 39
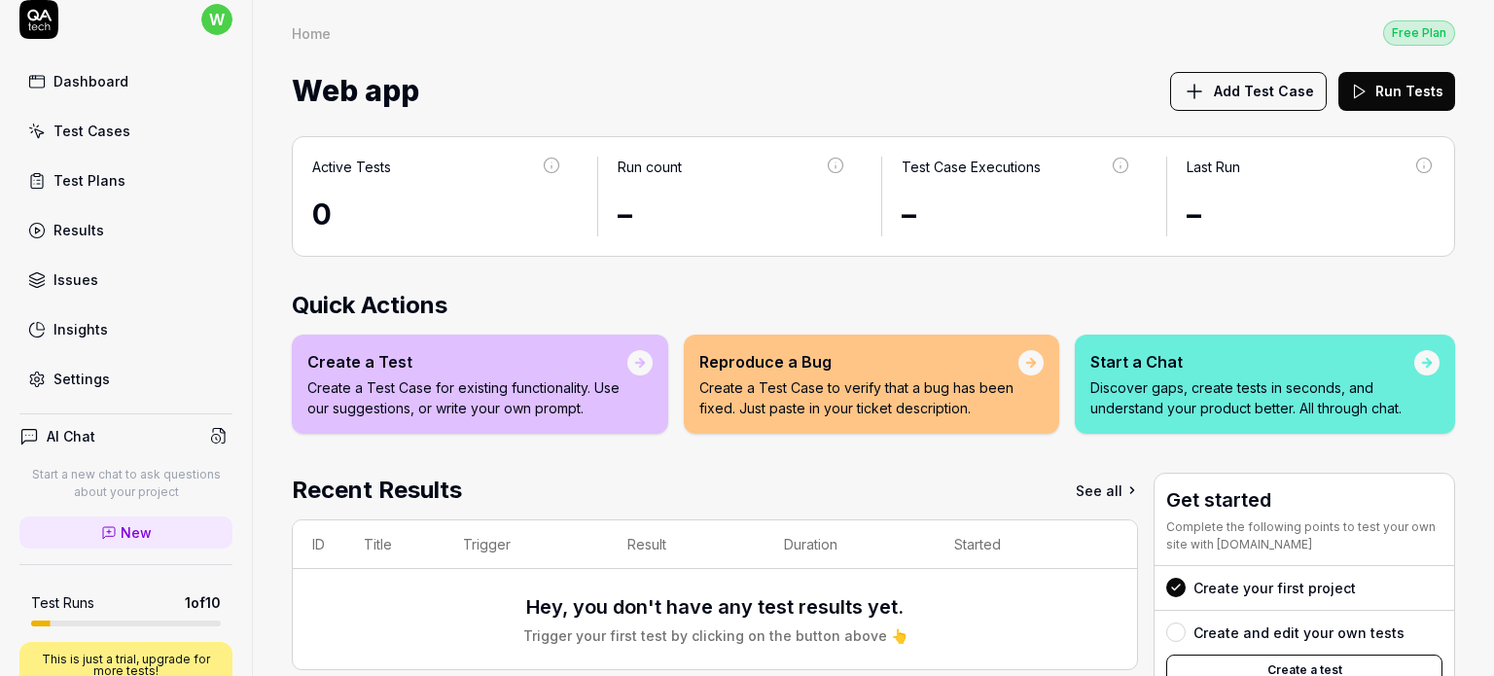
scroll to position [16, 0]
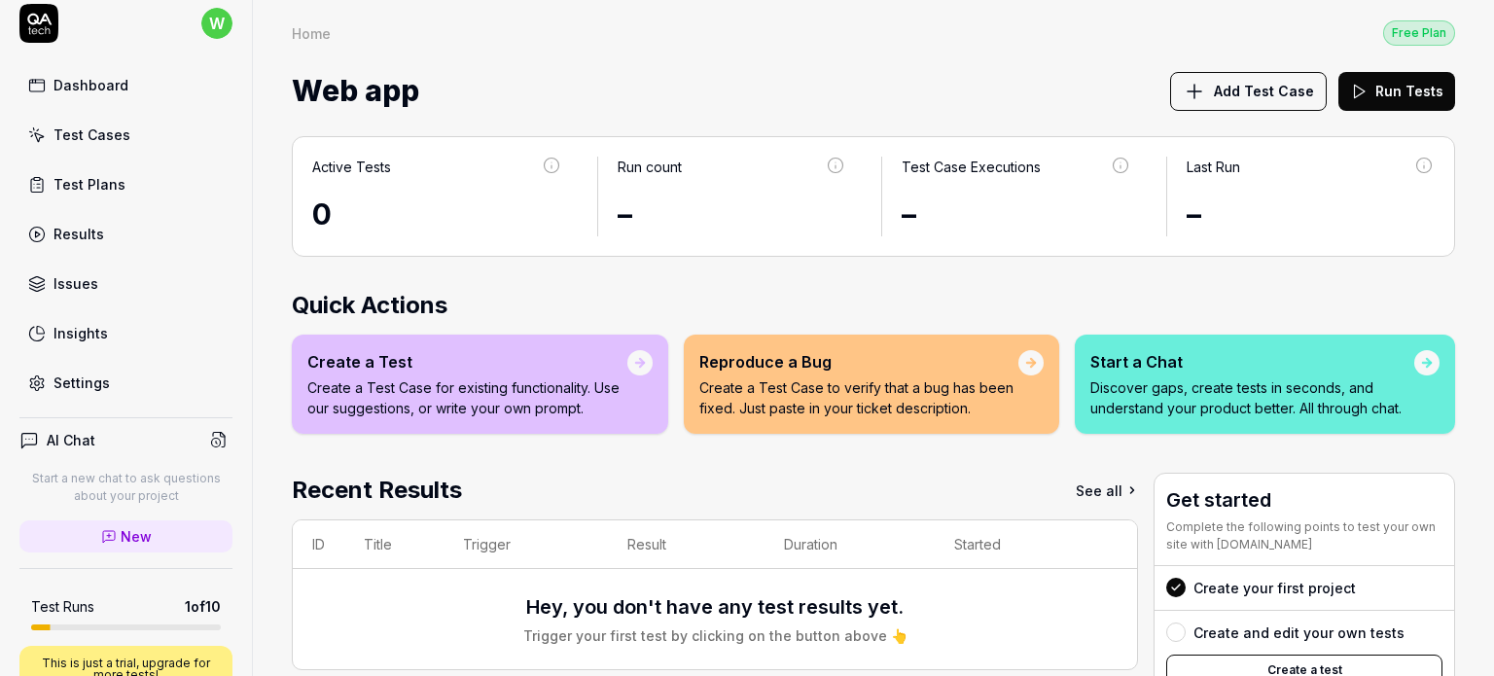
click at [95, 358] on div "Dashboard Test Cases Test Plans Results Issues Insights Settings" at bounding box center [125, 234] width 213 height 336
click at [93, 369] on link "Settings" at bounding box center [125, 383] width 213 height 38
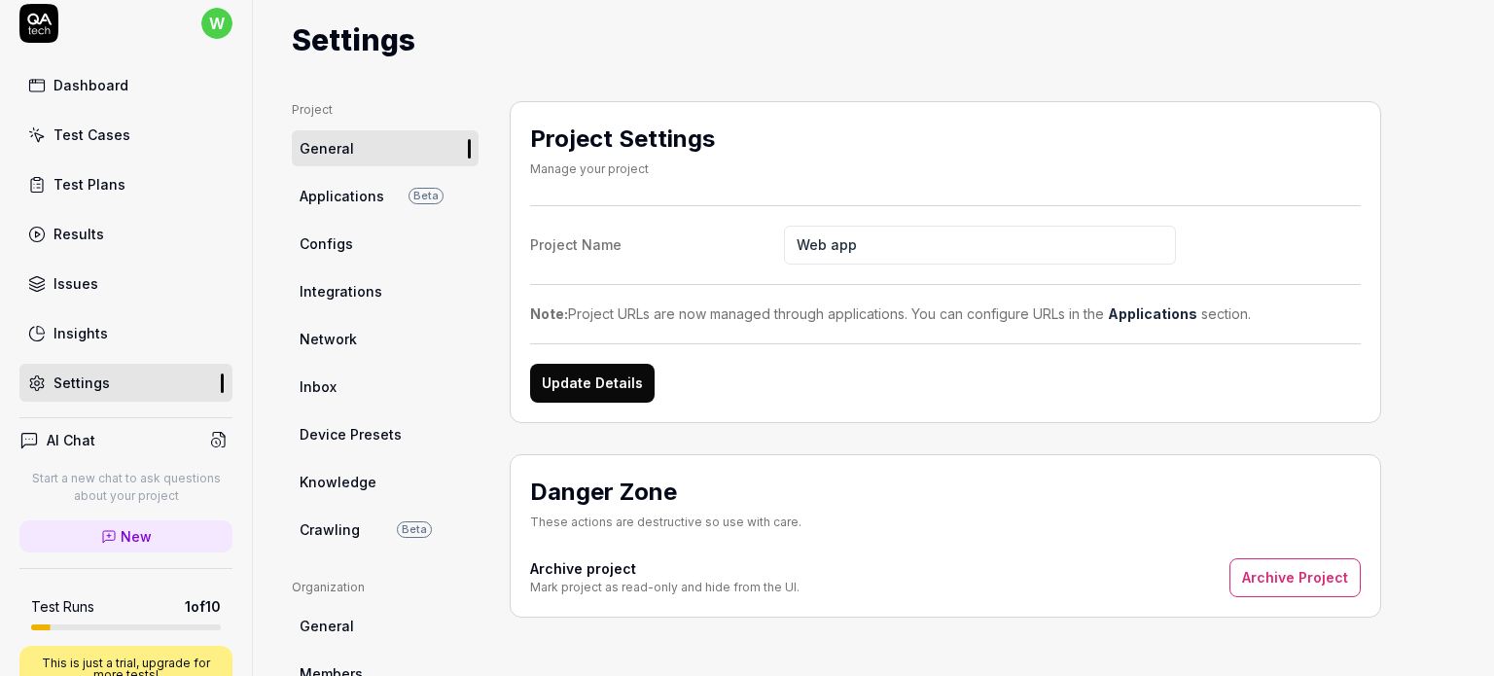
scroll to position [49, 0]
click at [616, 383] on button "Update Details" at bounding box center [592, 381] width 125 height 39
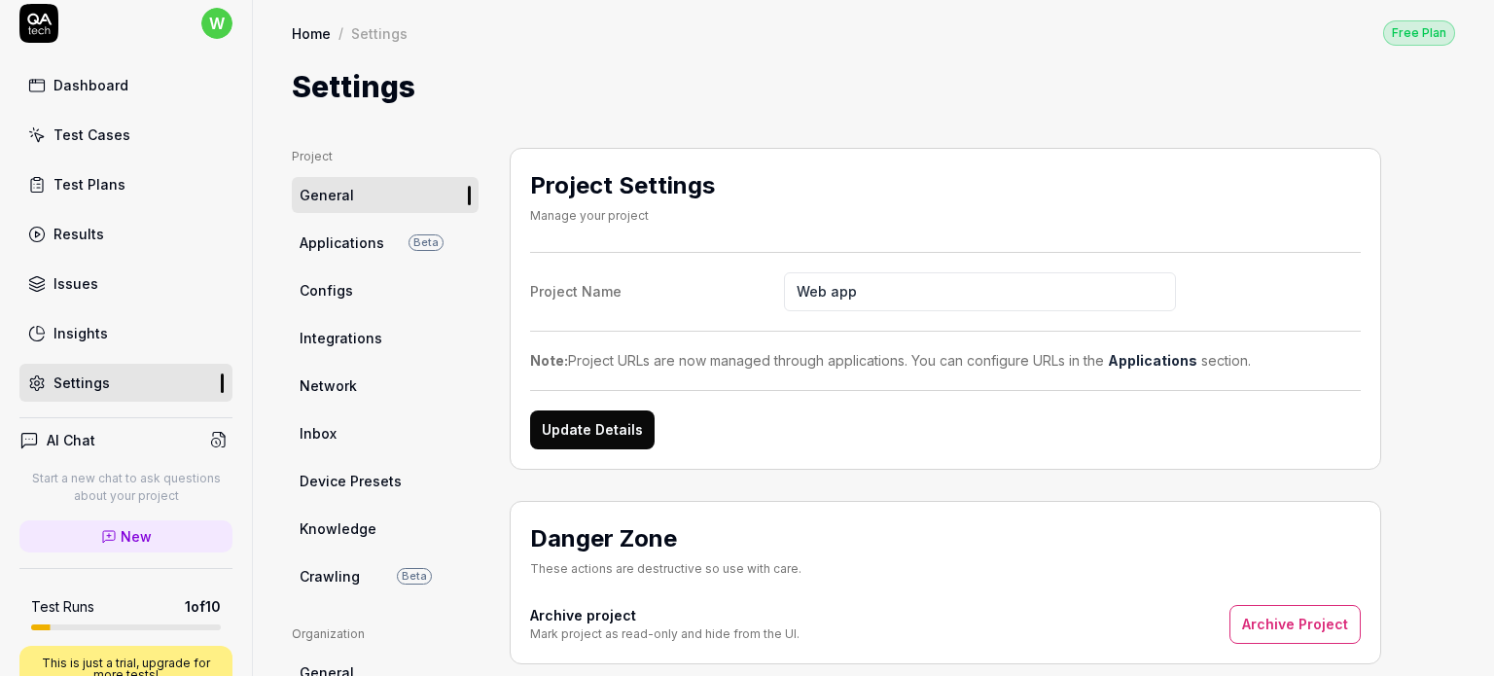
click at [332, 251] on span "Applications" at bounding box center [342, 243] width 85 height 20
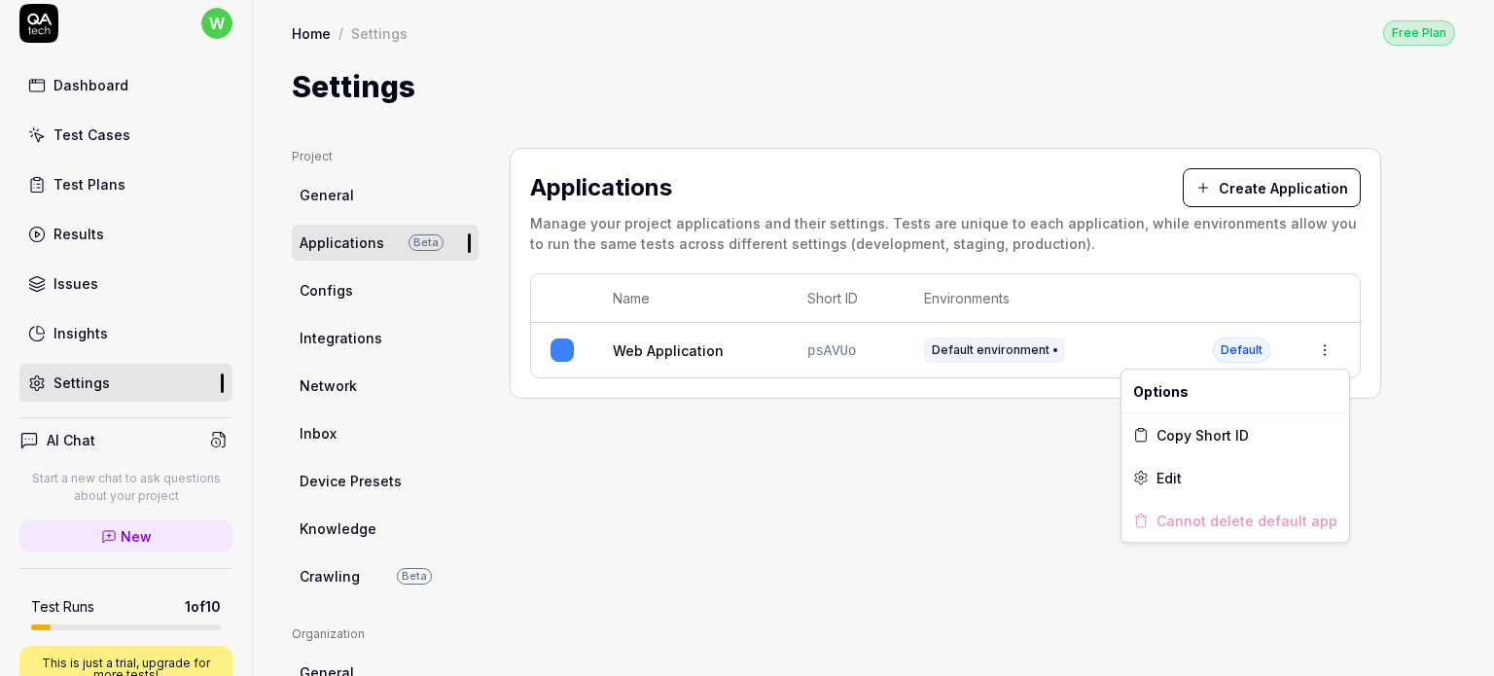
click at [1325, 353] on html "w Dashboard Test Cases Test Plans Results Issues Insights Settings AI Chat Star…" at bounding box center [747, 338] width 1494 height 676
click at [826, 355] on html "w Dashboard Test Cases Test Plans Results Issues Insights Settings AI Chat Star…" at bounding box center [747, 338] width 1494 height 676
click at [673, 357] on link "Web Application" at bounding box center [668, 350] width 111 height 20
click at [346, 296] on span "Configs" at bounding box center [327, 290] width 54 height 20
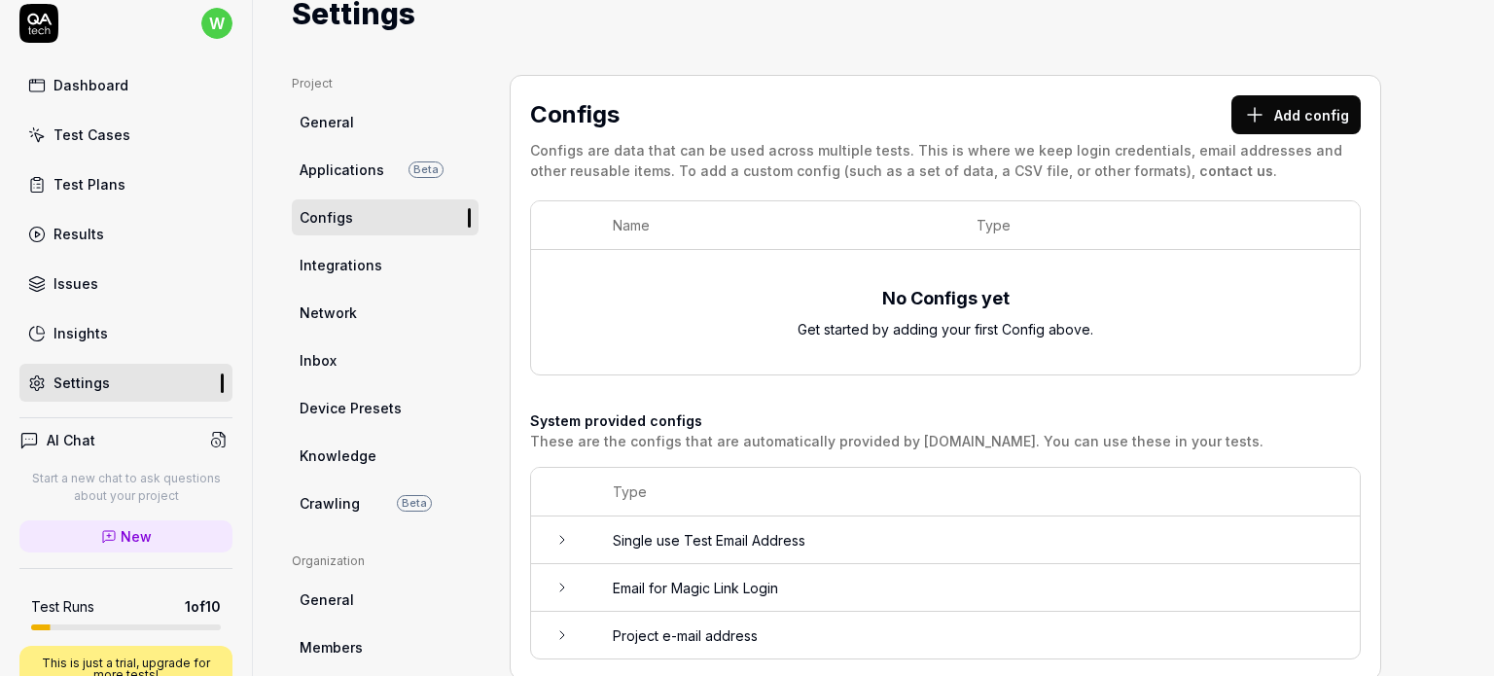
scroll to position [51, 0]
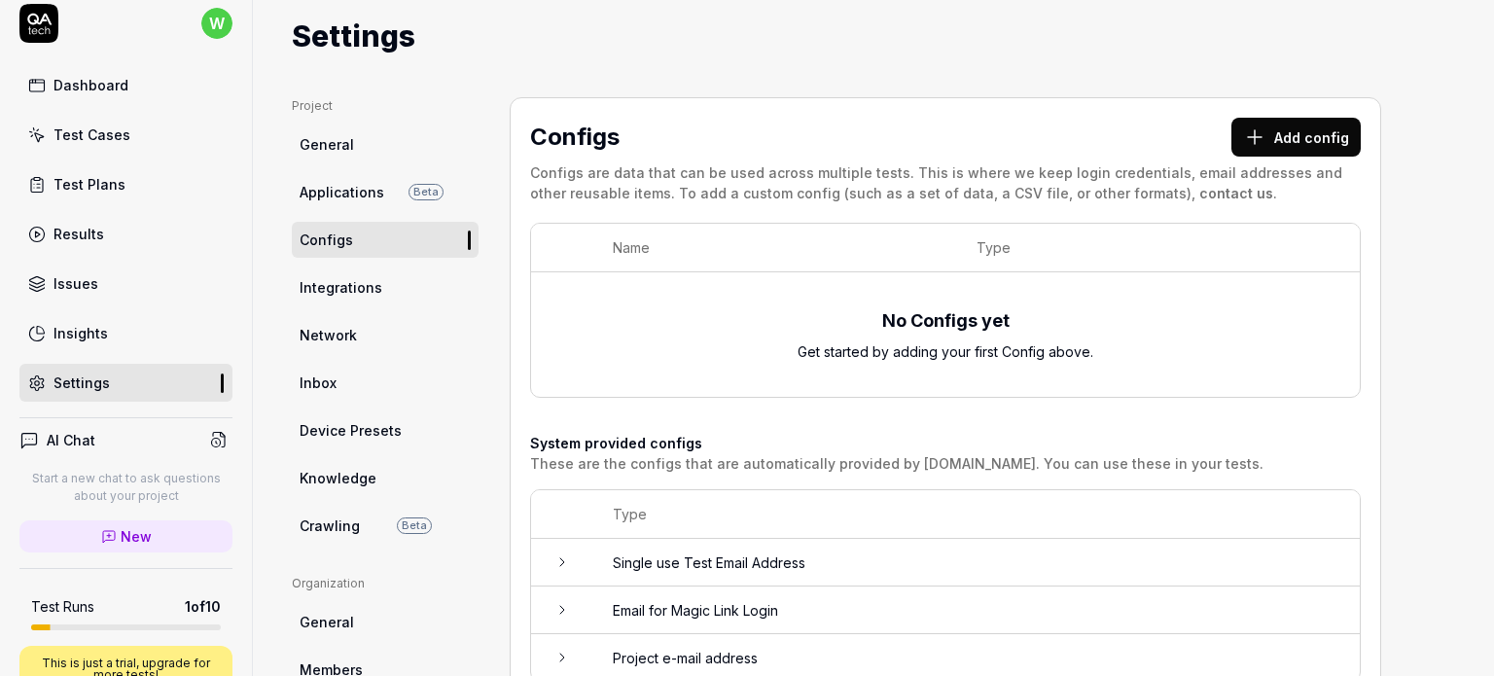
click at [350, 287] on span "Integrations" at bounding box center [341, 287] width 83 height 20
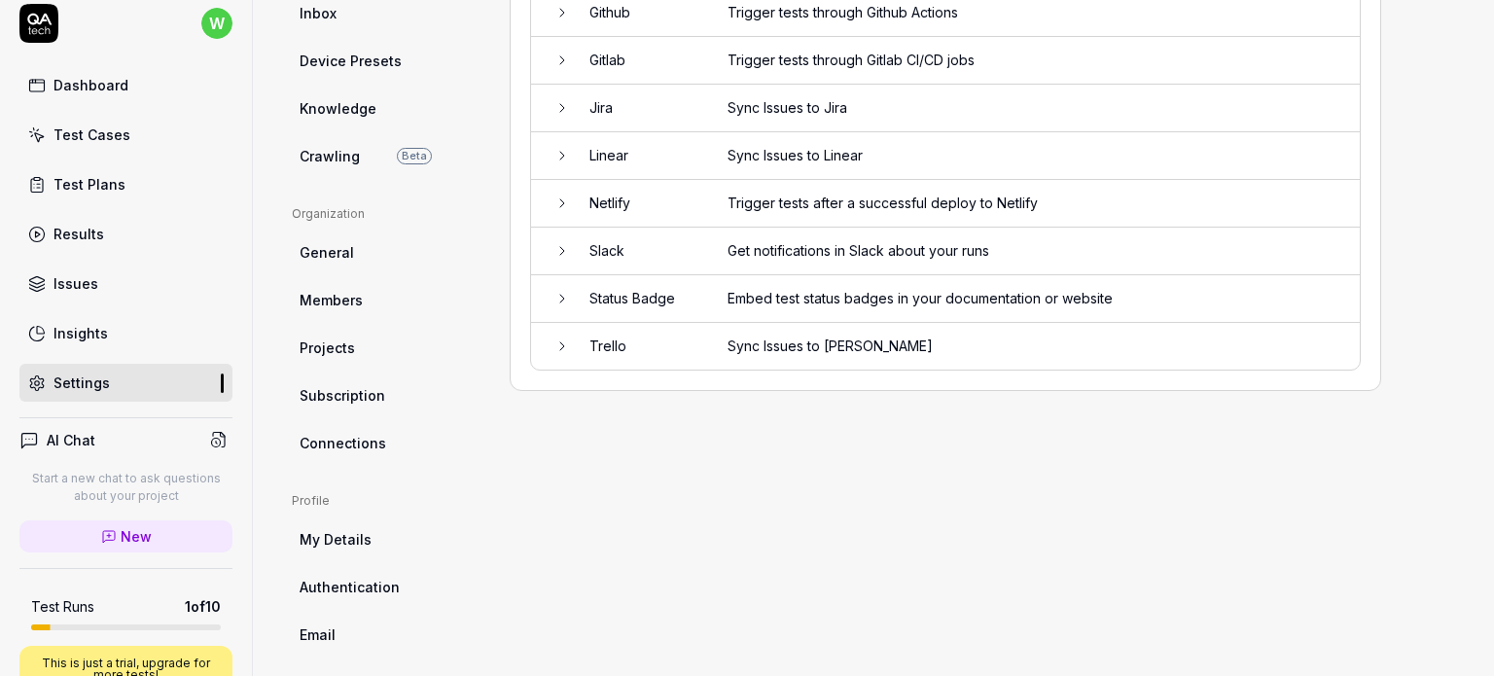
scroll to position [419, 0]
click at [991, 340] on td "Sync Issues to [PERSON_NAME]" at bounding box center [1034, 347] width 652 height 47
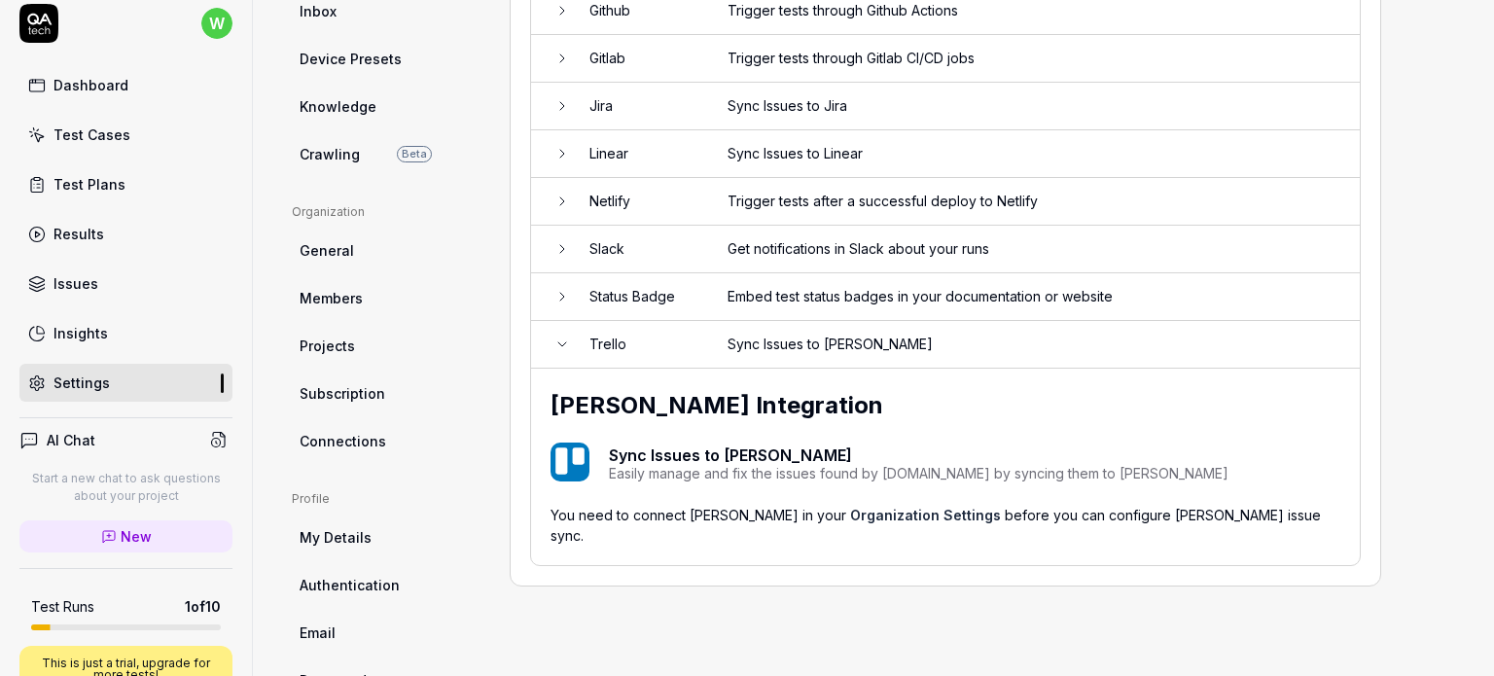
scroll to position [424, 0]
click at [965, 328] on td "Sync Issues to [PERSON_NAME]" at bounding box center [1034, 343] width 652 height 48
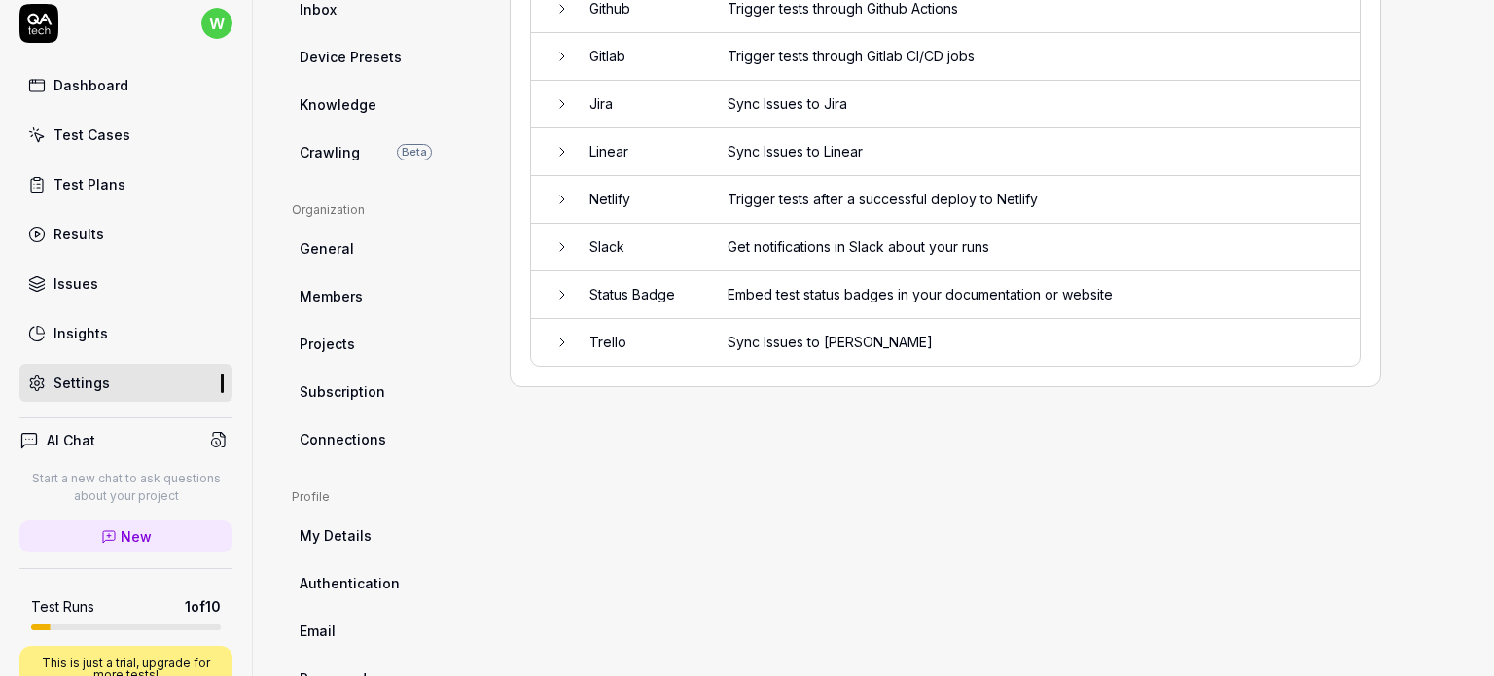
click at [335, 264] on link "General" at bounding box center [385, 249] width 187 height 36
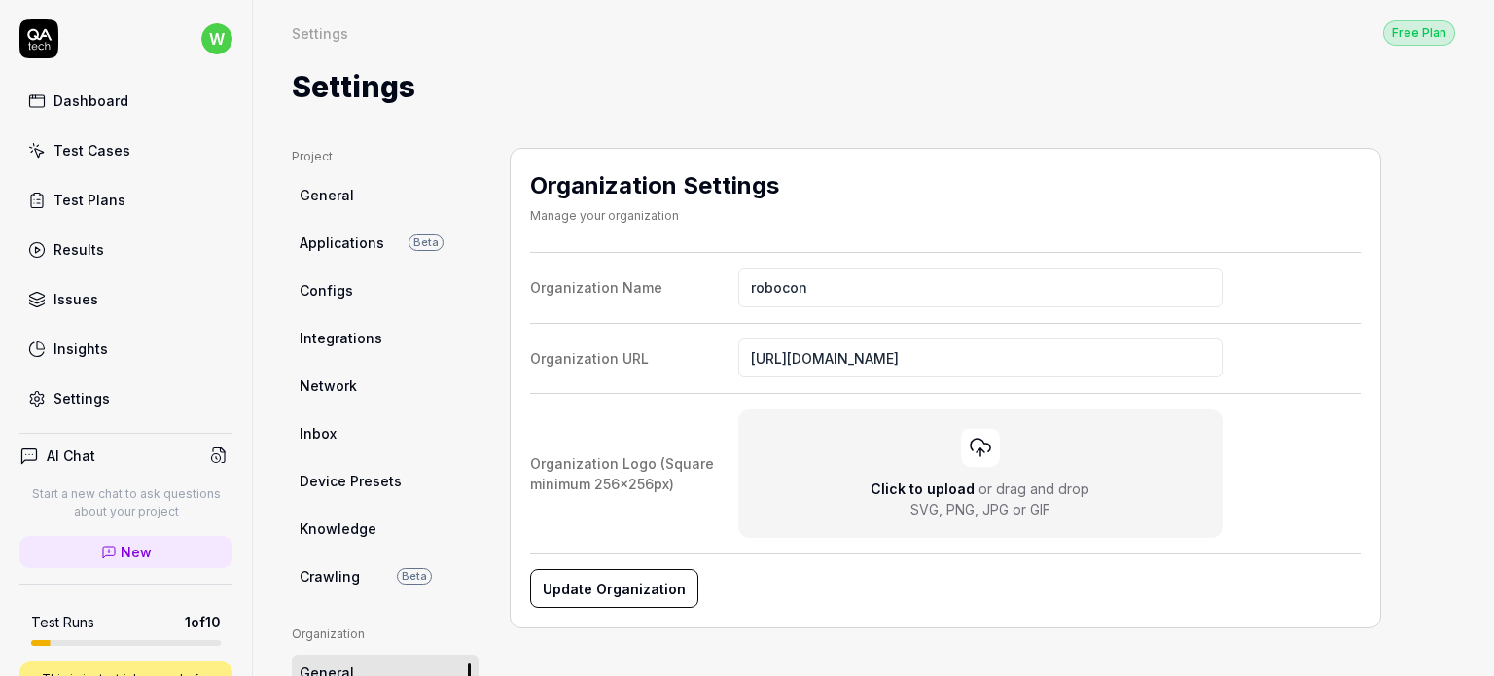
click at [335, 362] on ul "Project General Applications Beta Configs Integrations Network Inbox Device Pre…" at bounding box center [385, 371] width 187 height 447
click at [357, 389] on link "Network" at bounding box center [385, 386] width 187 height 36
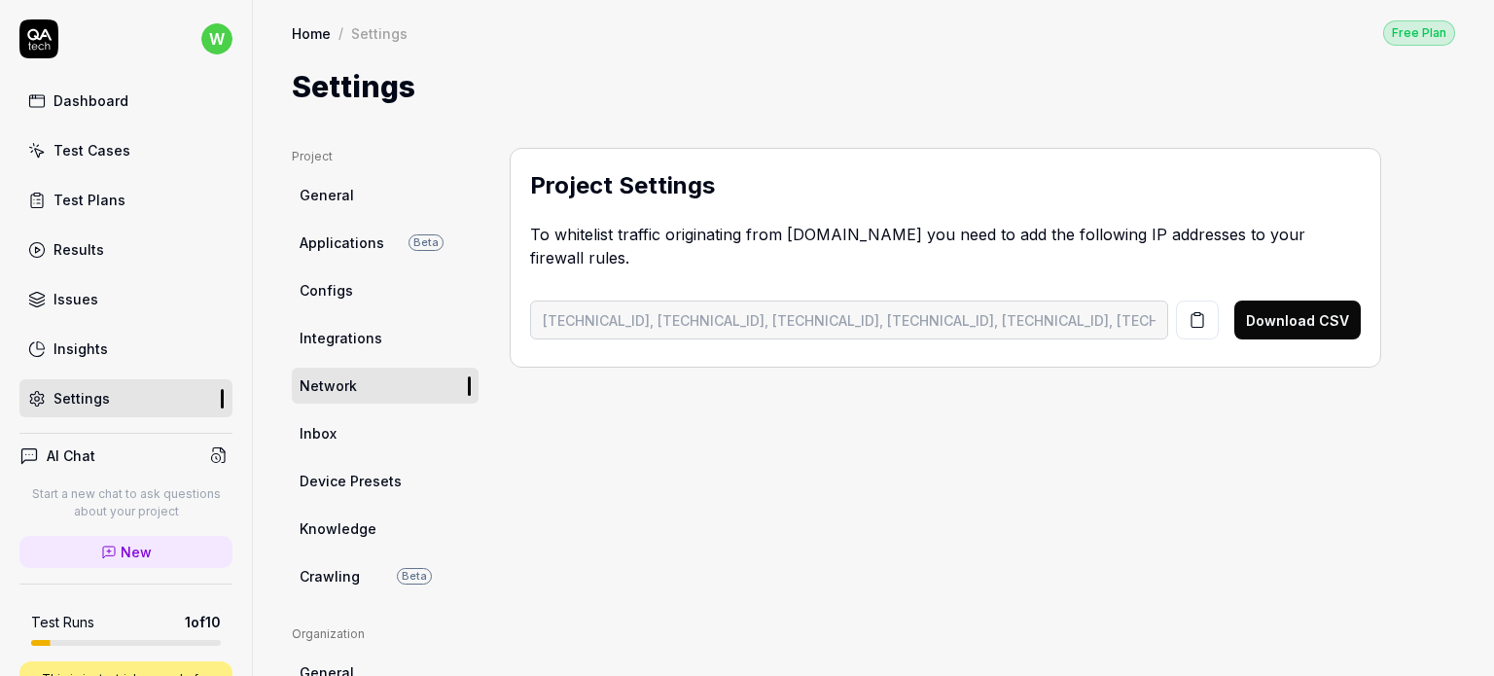
click at [338, 433] on link "Inbox" at bounding box center [385, 433] width 187 height 36
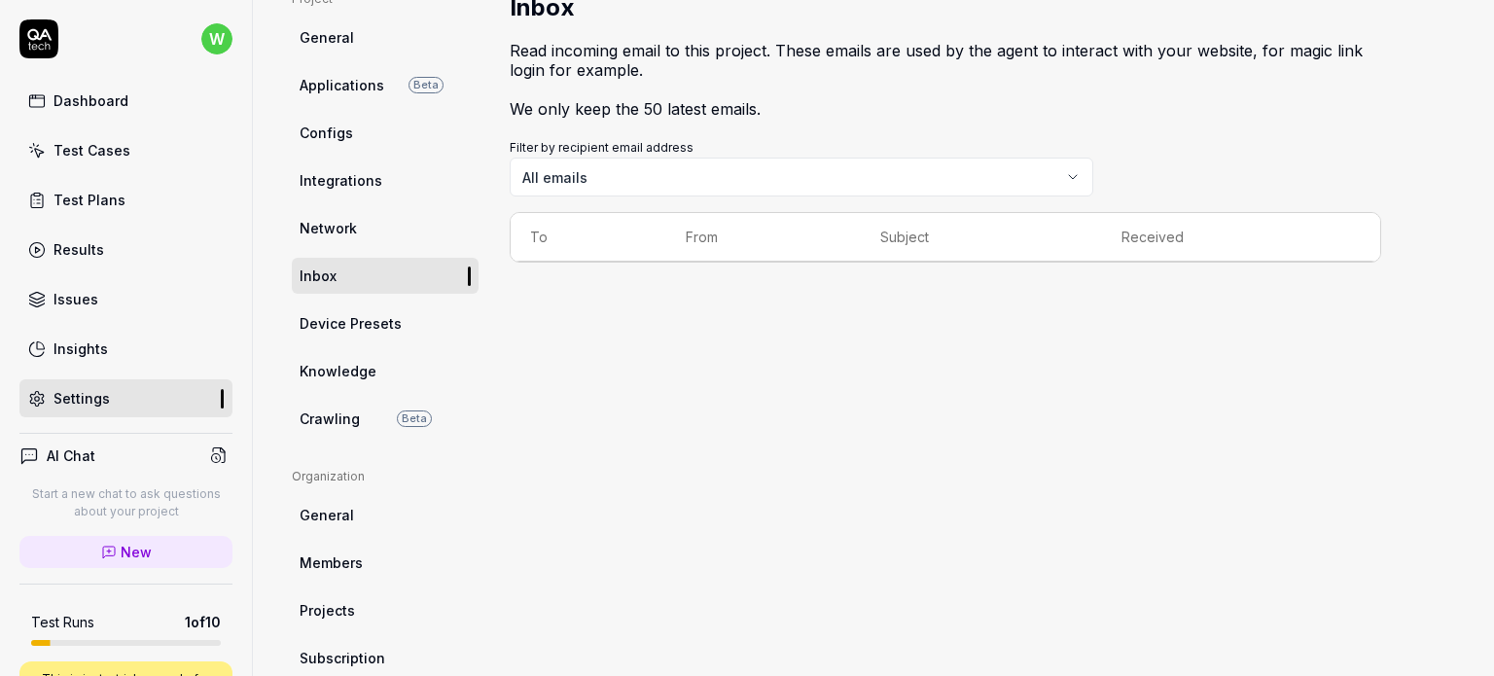
scroll to position [159, 0]
click at [379, 322] on span "Device Presets" at bounding box center [351, 322] width 102 height 20
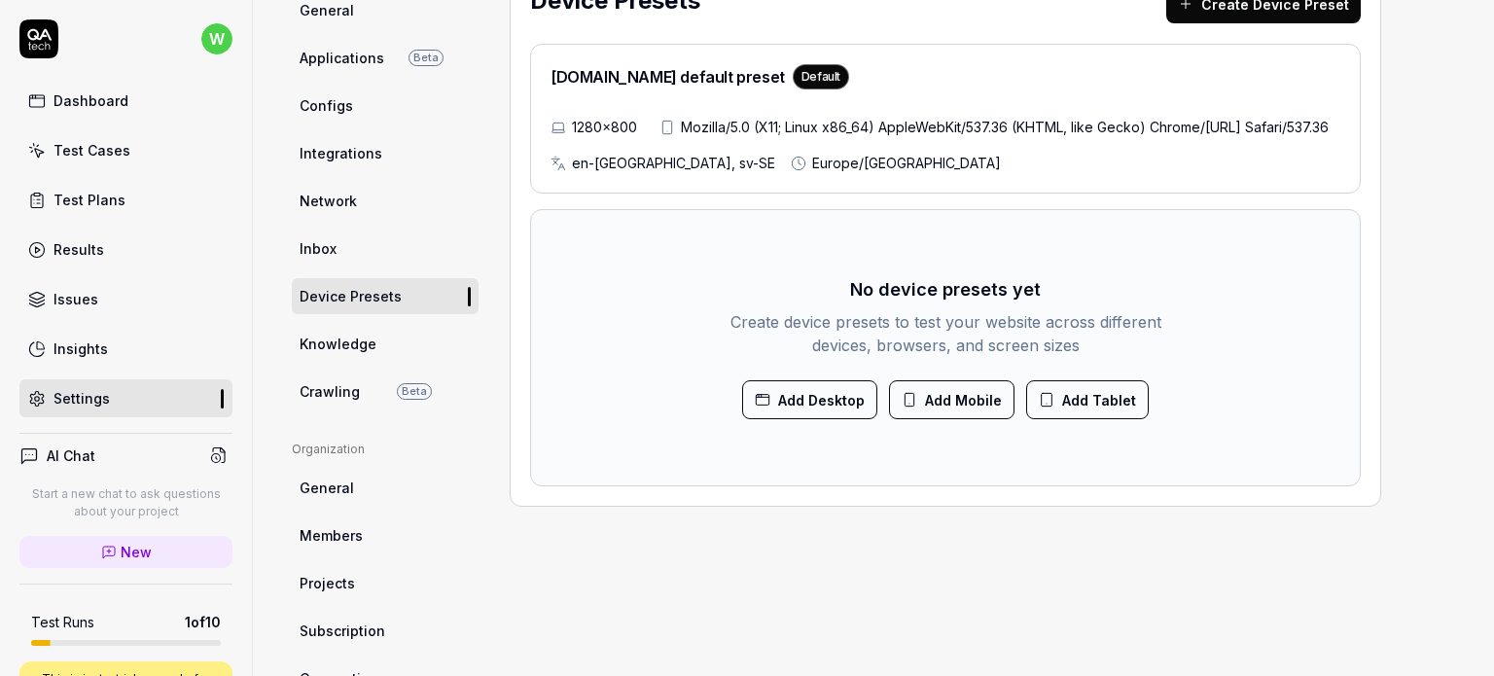
scroll to position [152, 0]
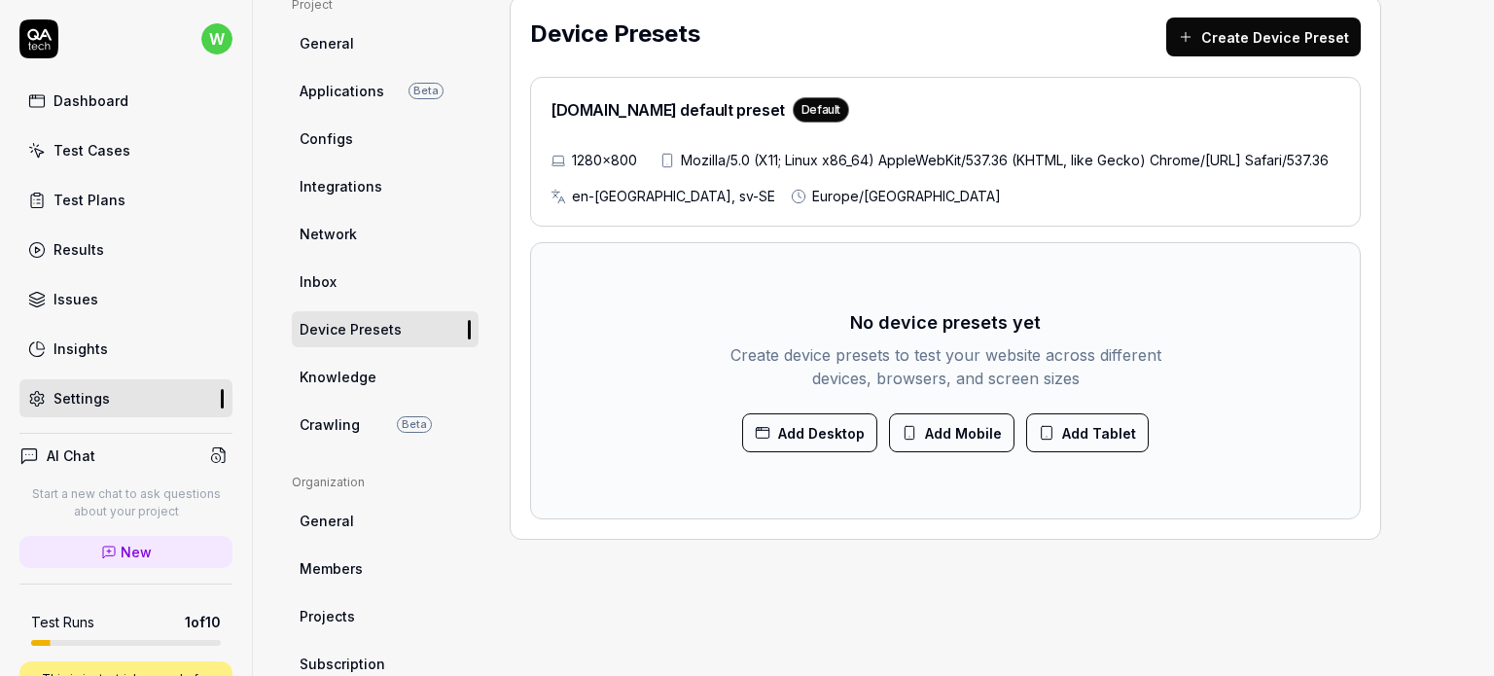
click at [339, 391] on link "Knowledge" at bounding box center [385, 377] width 187 height 36
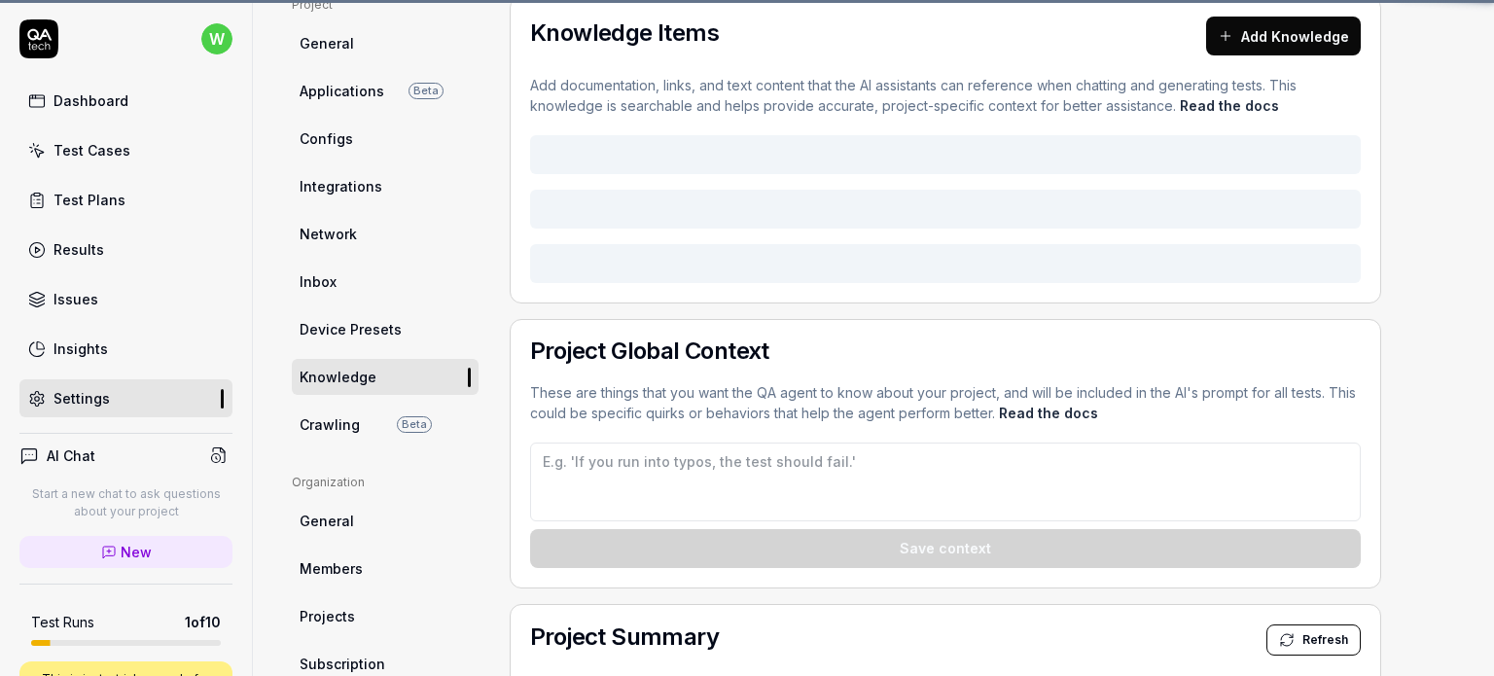
scroll to position [148, 0]
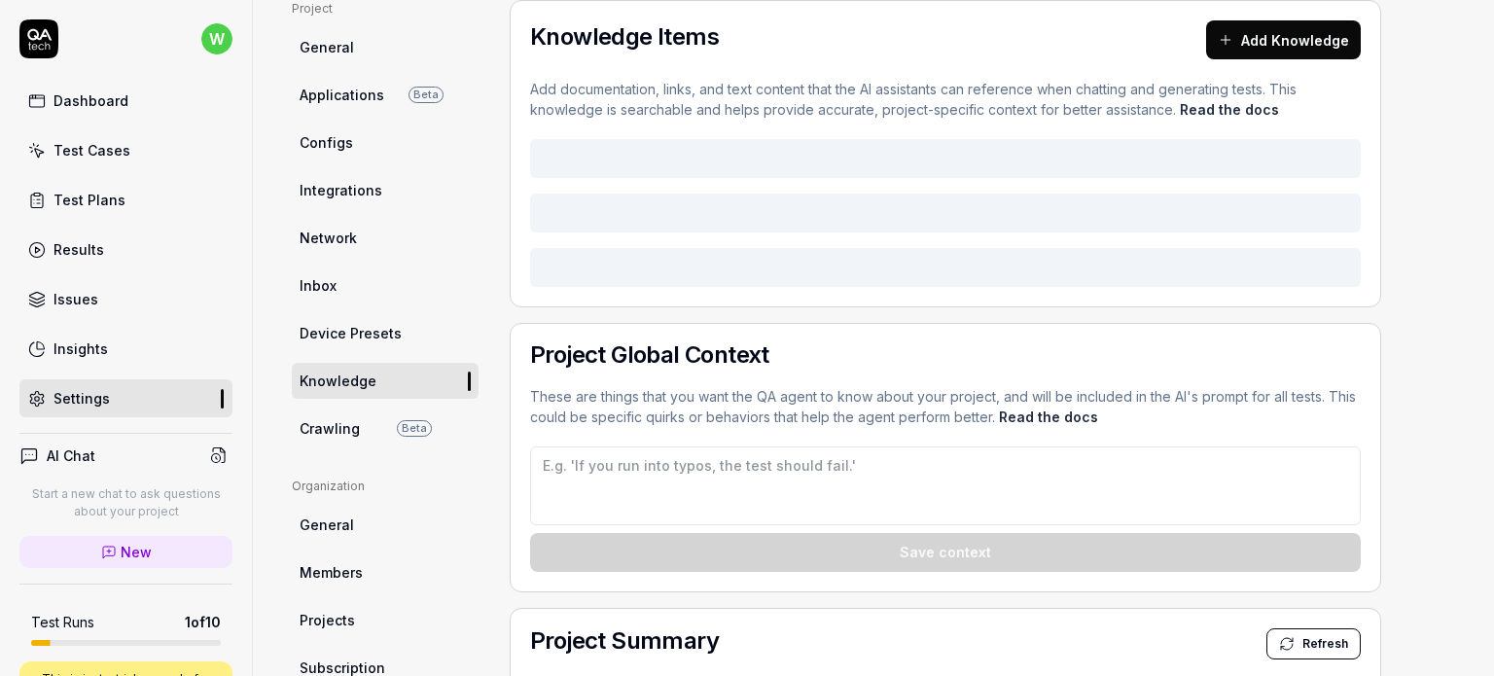
type textarea "*"
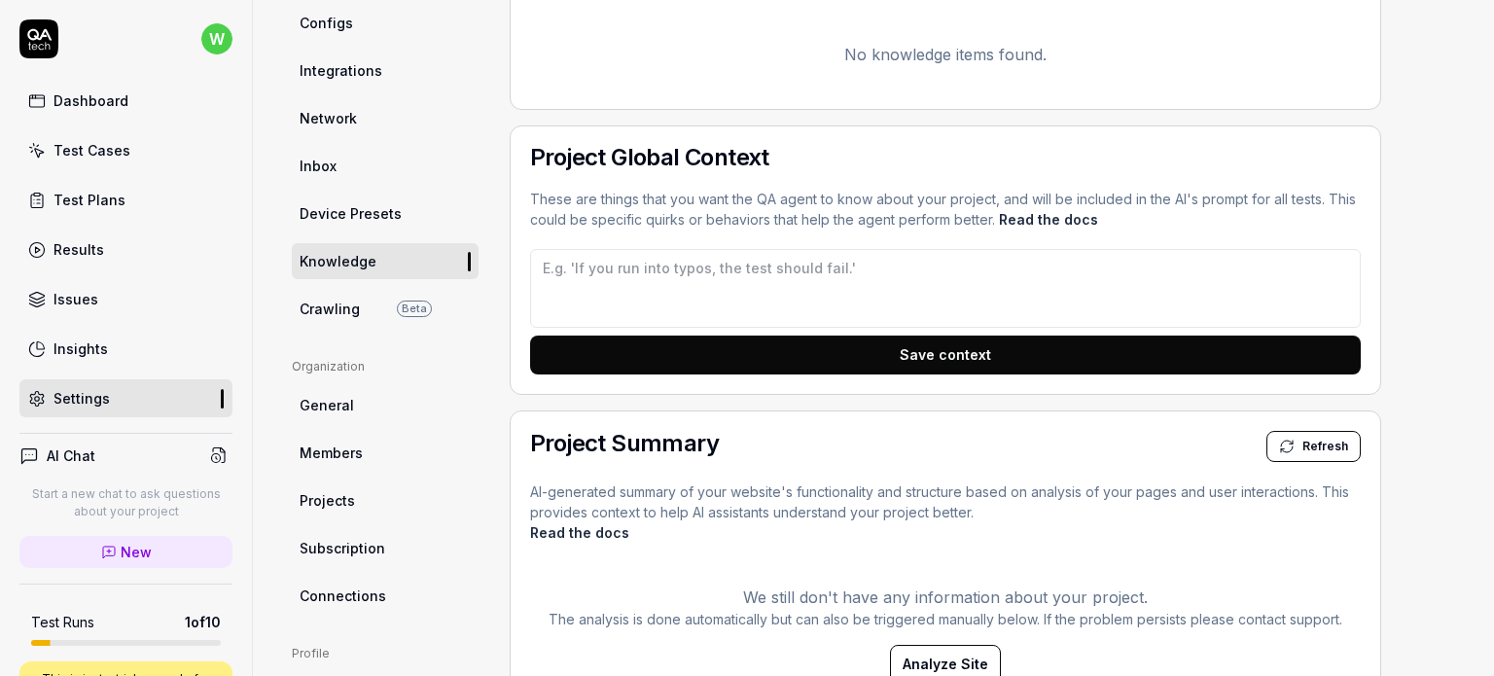
scroll to position [273, 0]
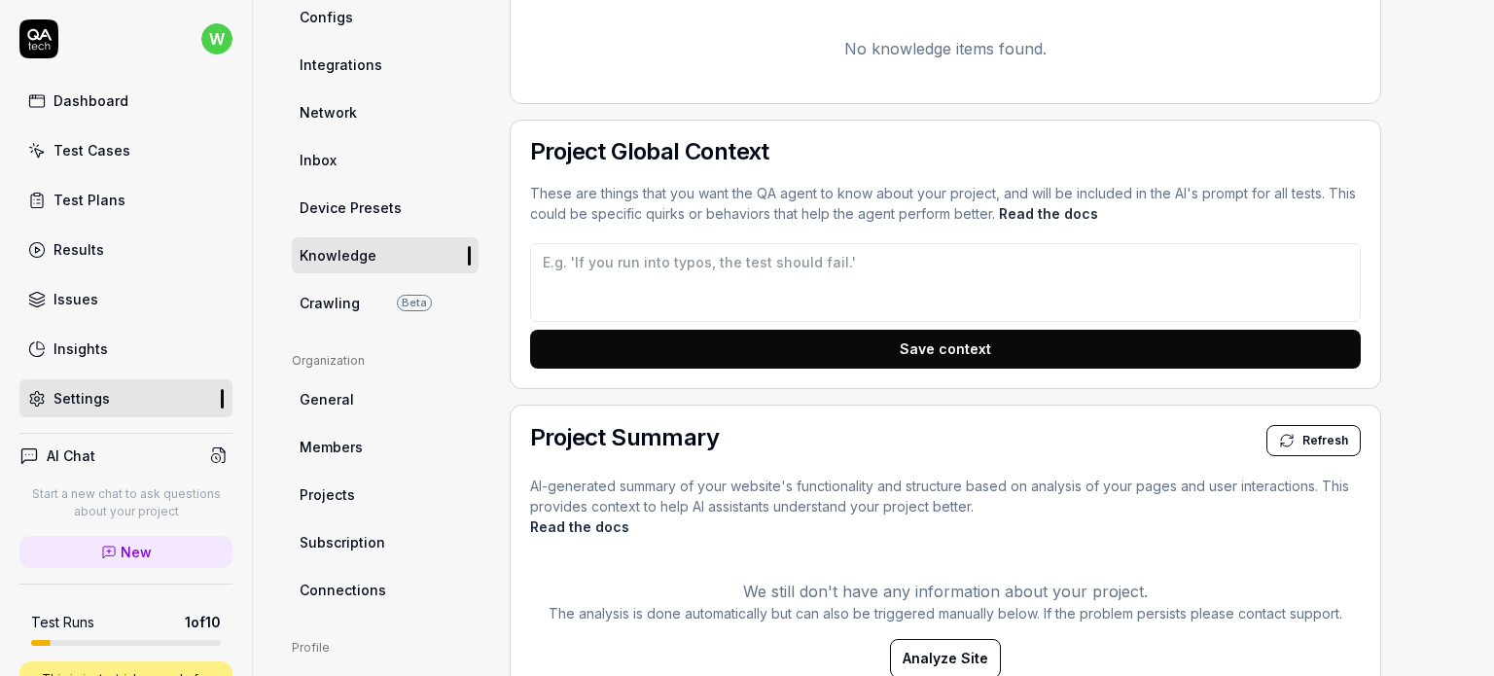
click at [325, 404] on span "General" at bounding box center [327, 399] width 54 height 20
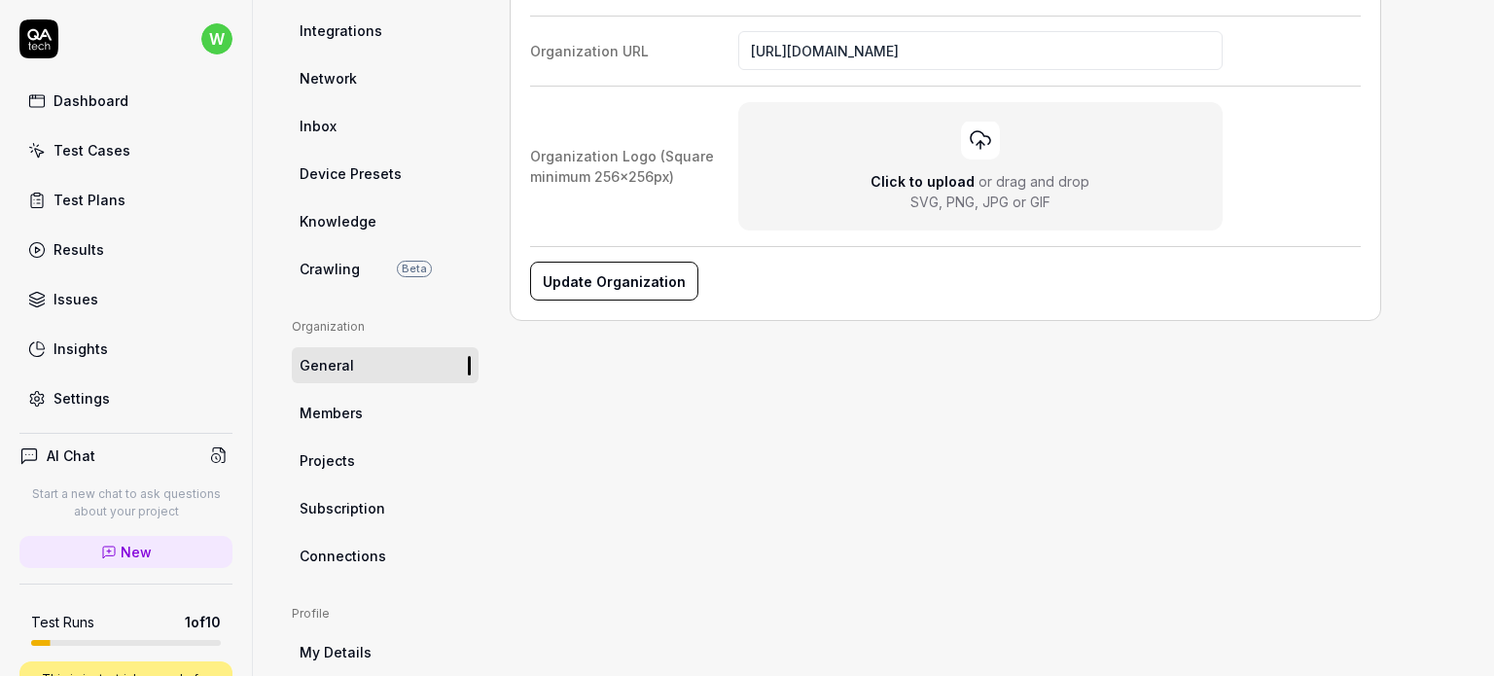
scroll to position [311, 0]
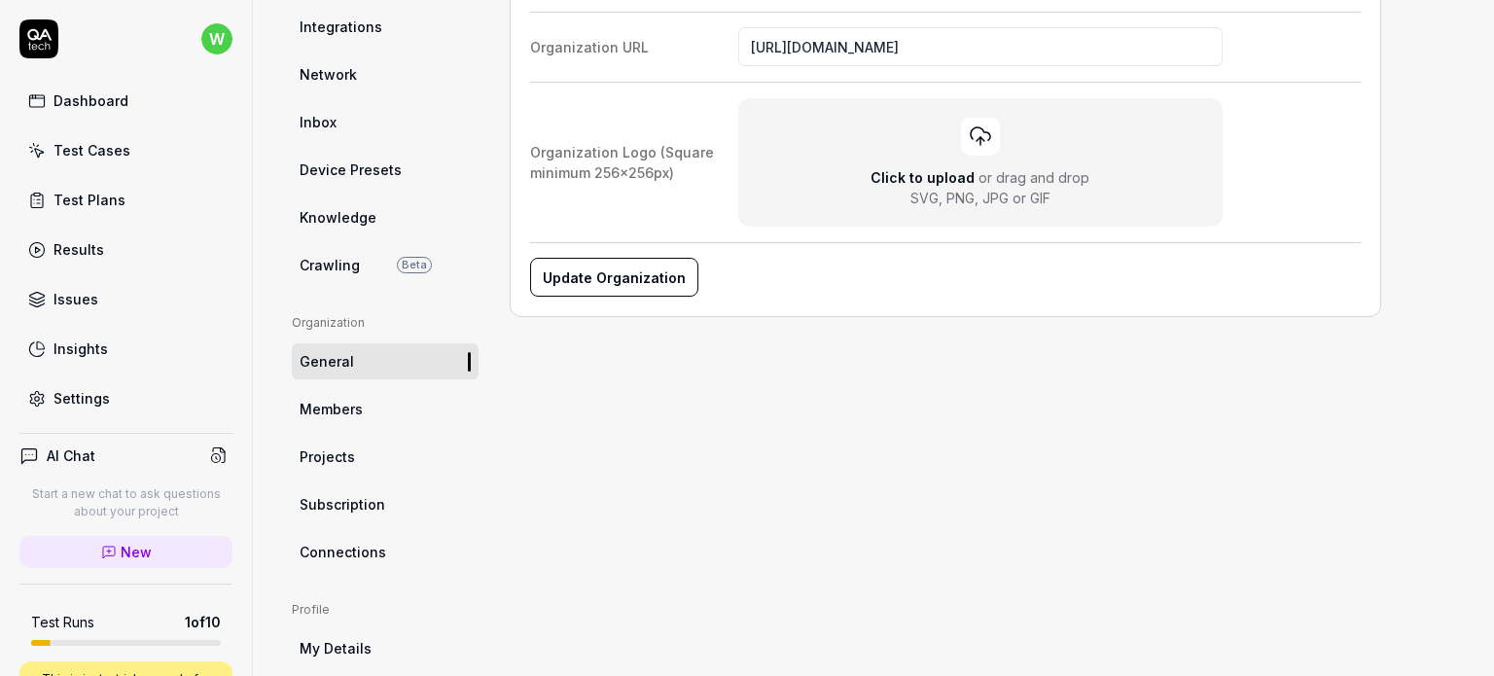
click at [338, 462] on span "Projects" at bounding box center [327, 457] width 55 height 20
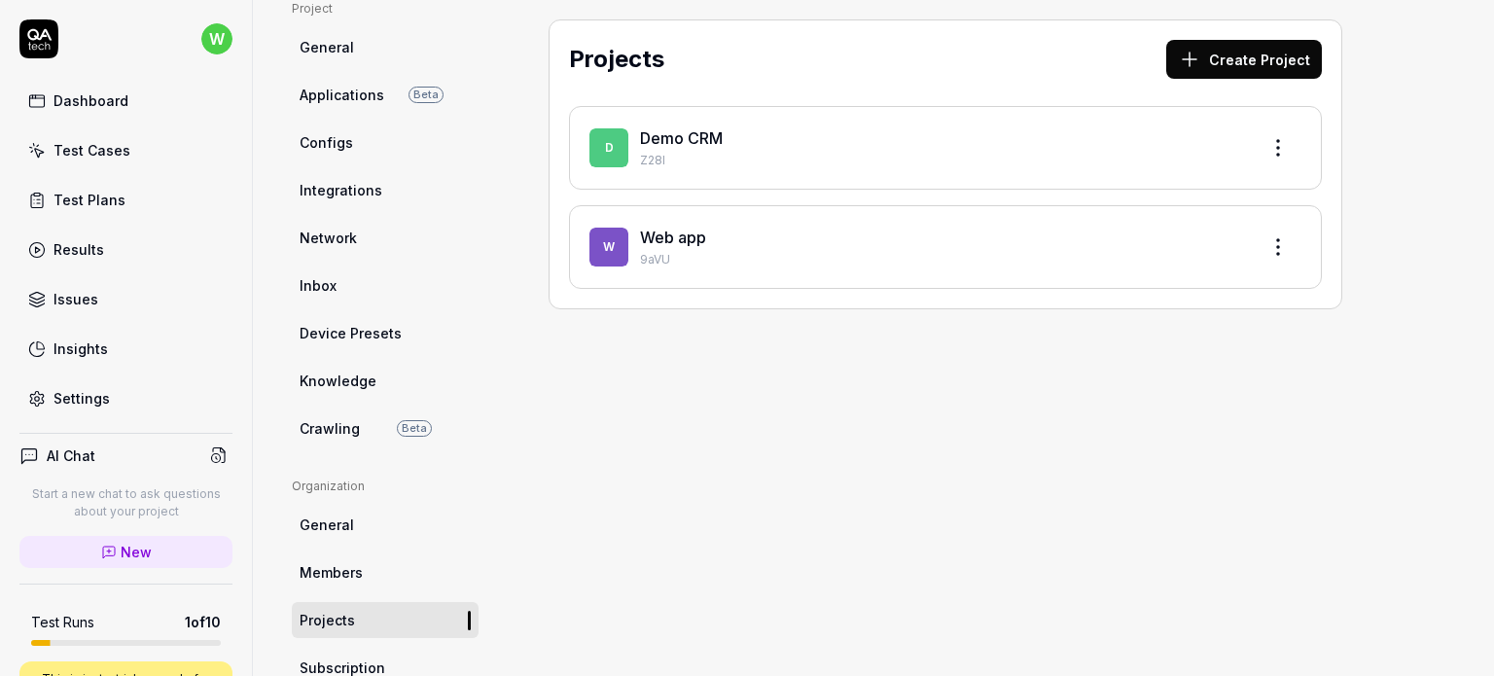
click at [681, 239] on link "Web app" at bounding box center [673, 237] width 66 height 19
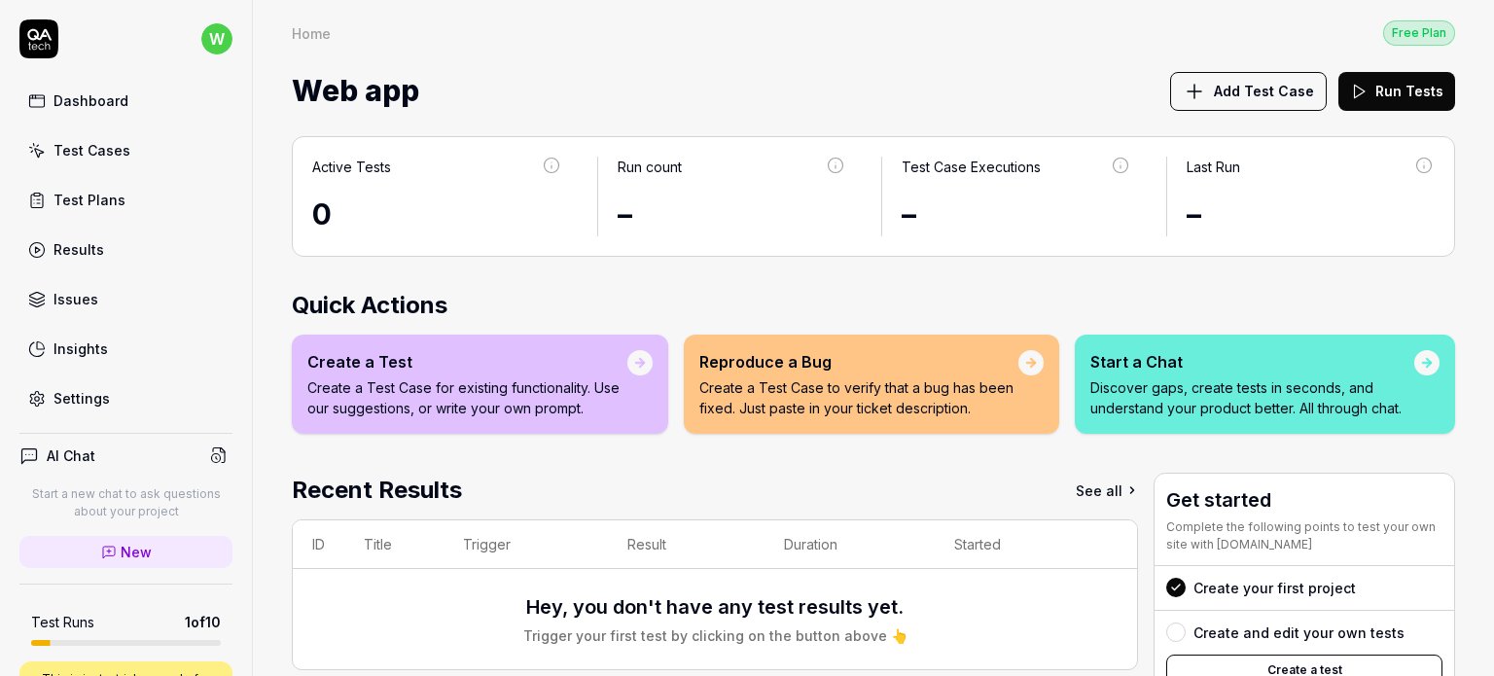
click at [1214, 85] on span "Add Test Case" at bounding box center [1264, 91] width 100 height 20
